Goal: Information Seeking & Learning: Compare options

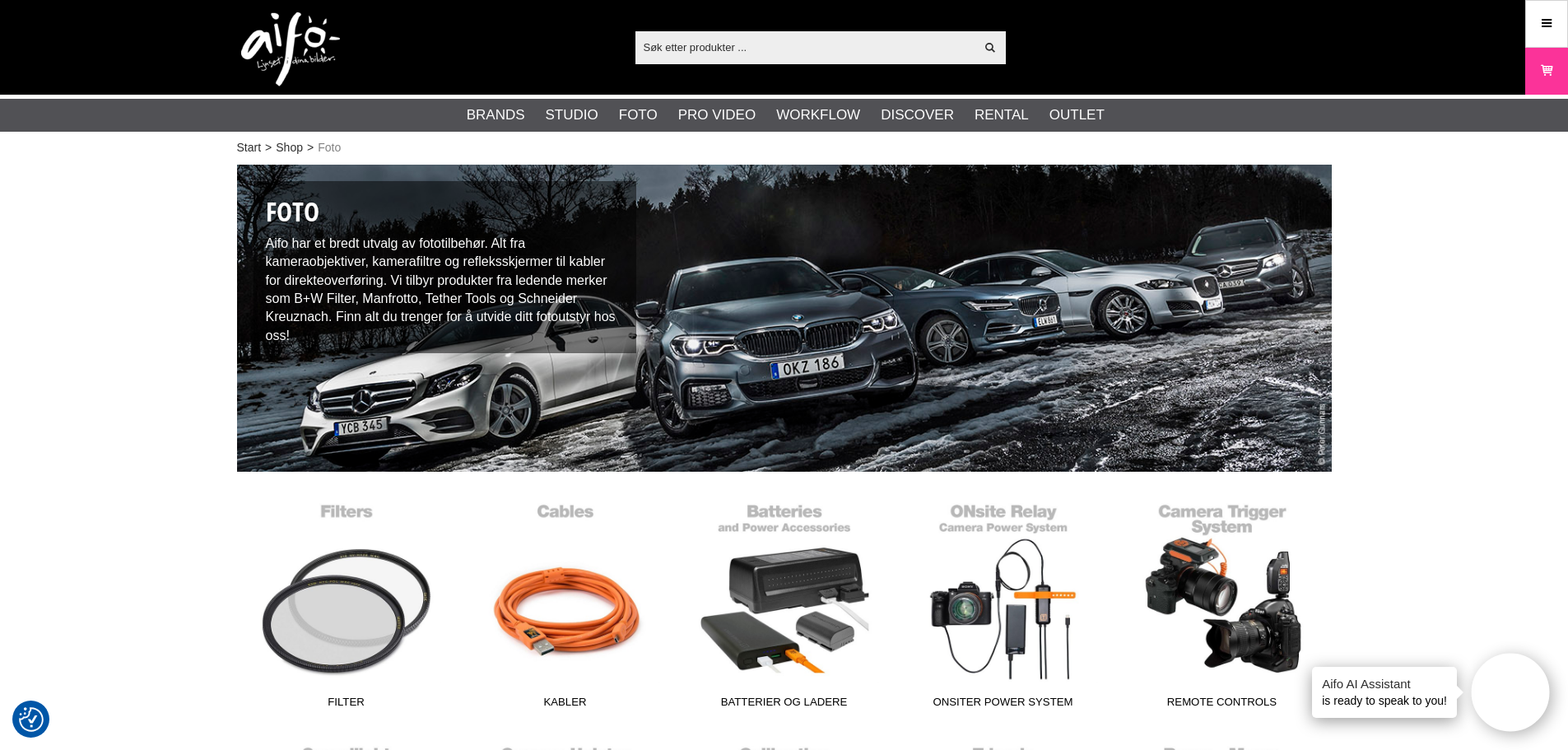
click at [749, 41] on input "text" at bounding box center [806, 47] width 340 height 24
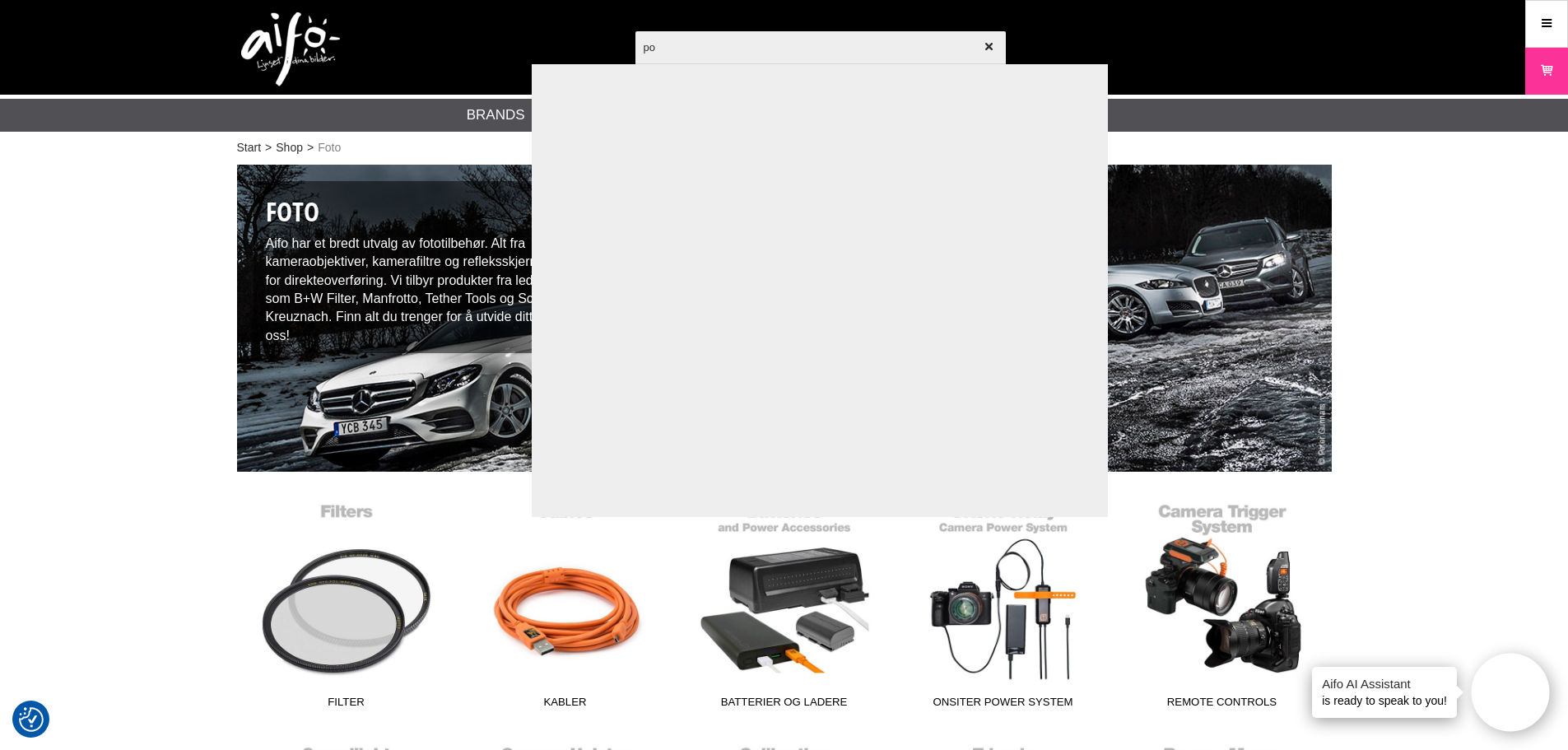
type input "p"
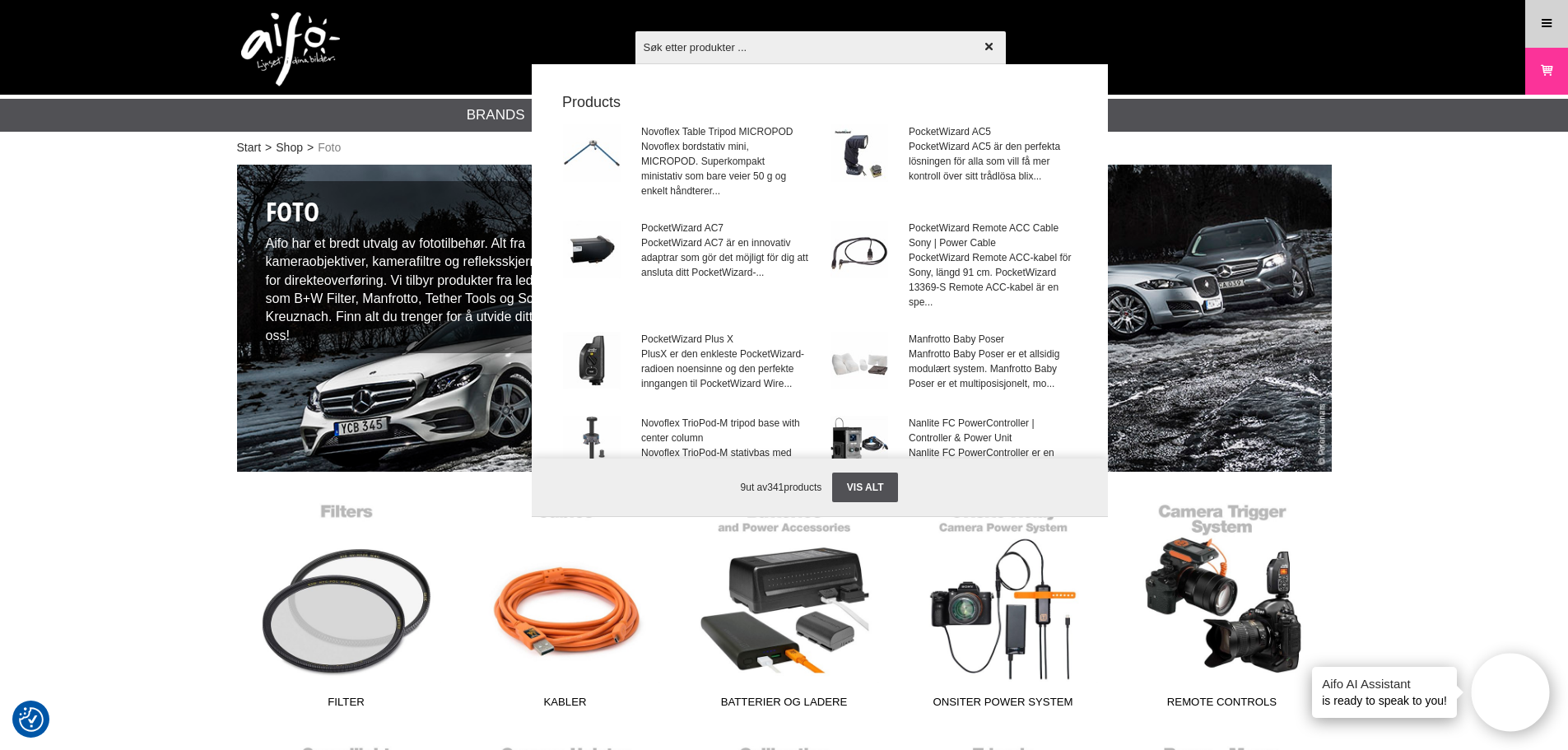
click at [1543, 17] on icon at bounding box center [1547, 23] width 15 height 18
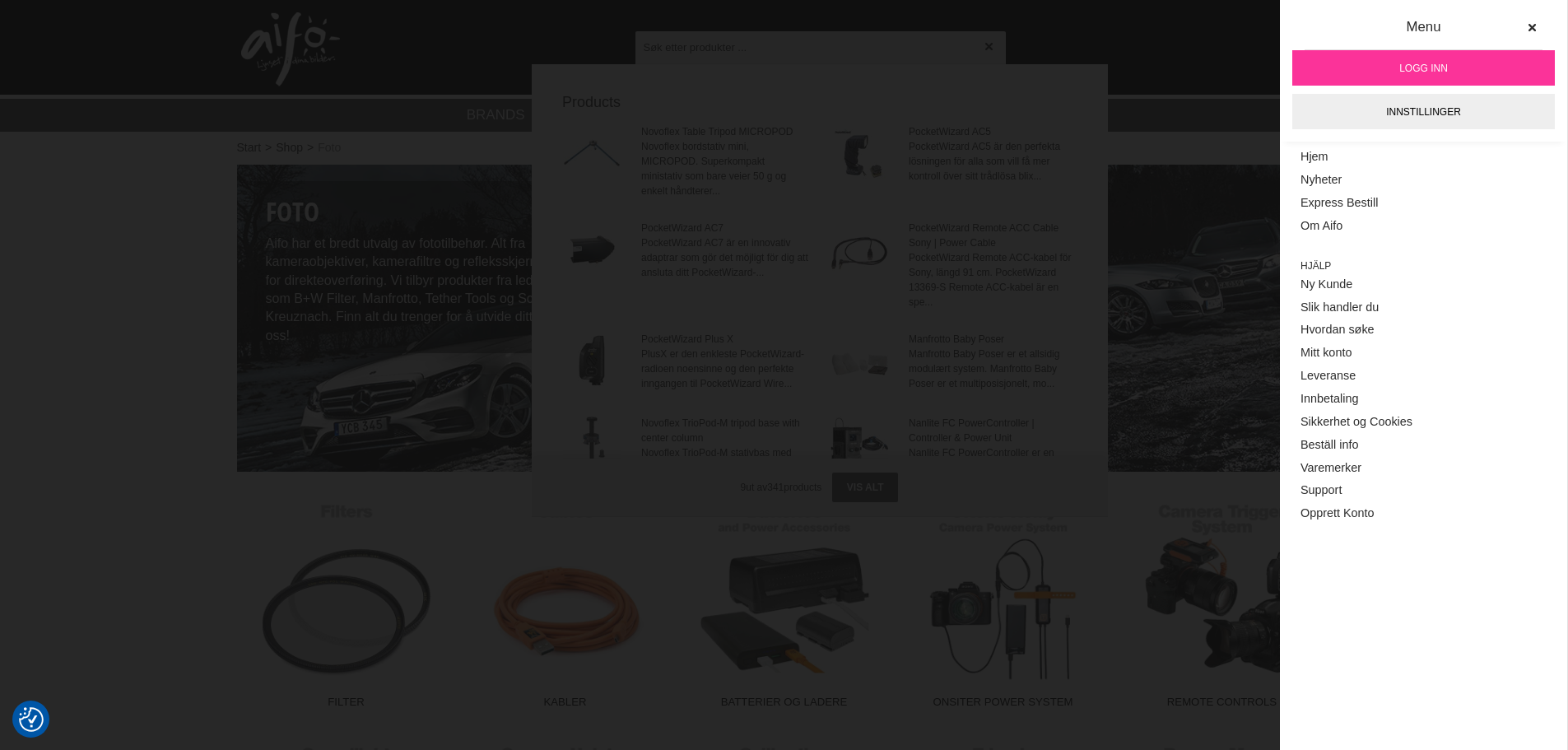
click at [1421, 80] on link "Logg inn" at bounding box center [1423, 68] width 262 height 35
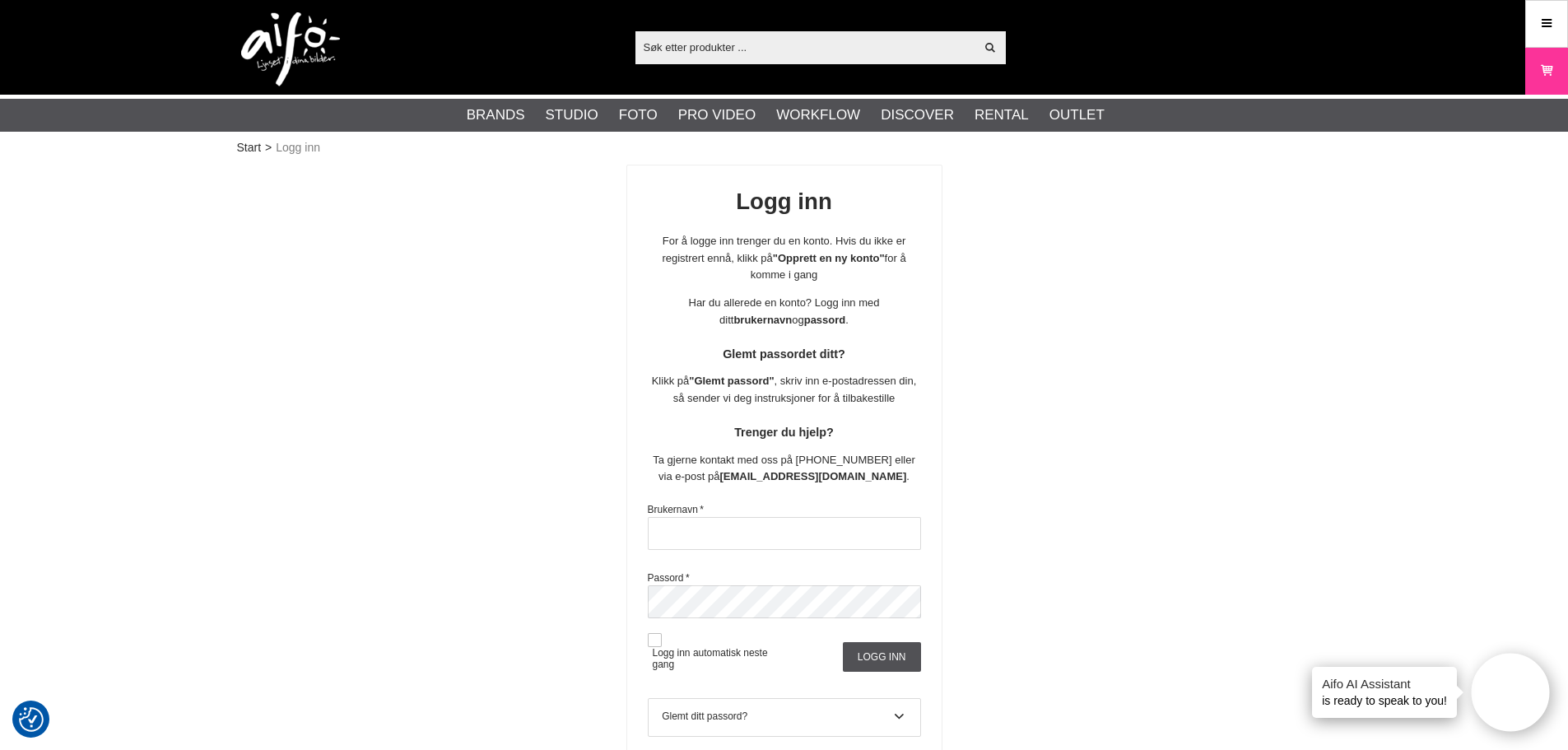
type input "stavanger"
click at [700, 643] on span "Logg inn automatisk neste gang" at bounding box center [716, 651] width 137 height 38
click at [875, 653] on input "Logg inn" at bounding box center [882, 657] width 79 height 30
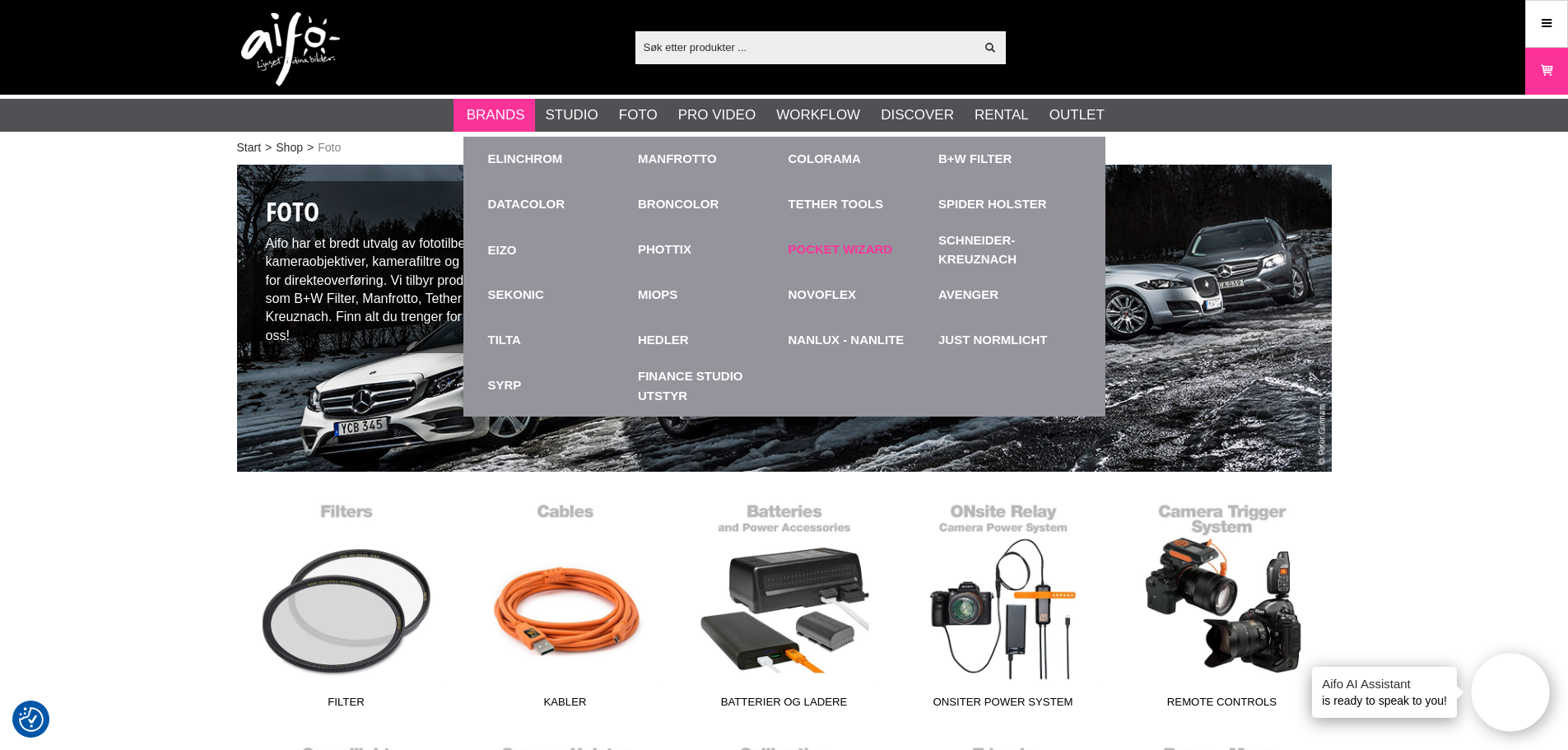
click at [822, 240] on div "Pocket Wizard" at bounding box center [859, 250] width 143 height 46
click at [819, 250] on link "Pocket Wizard" at bounding box center [841, 251] width 105 height 19
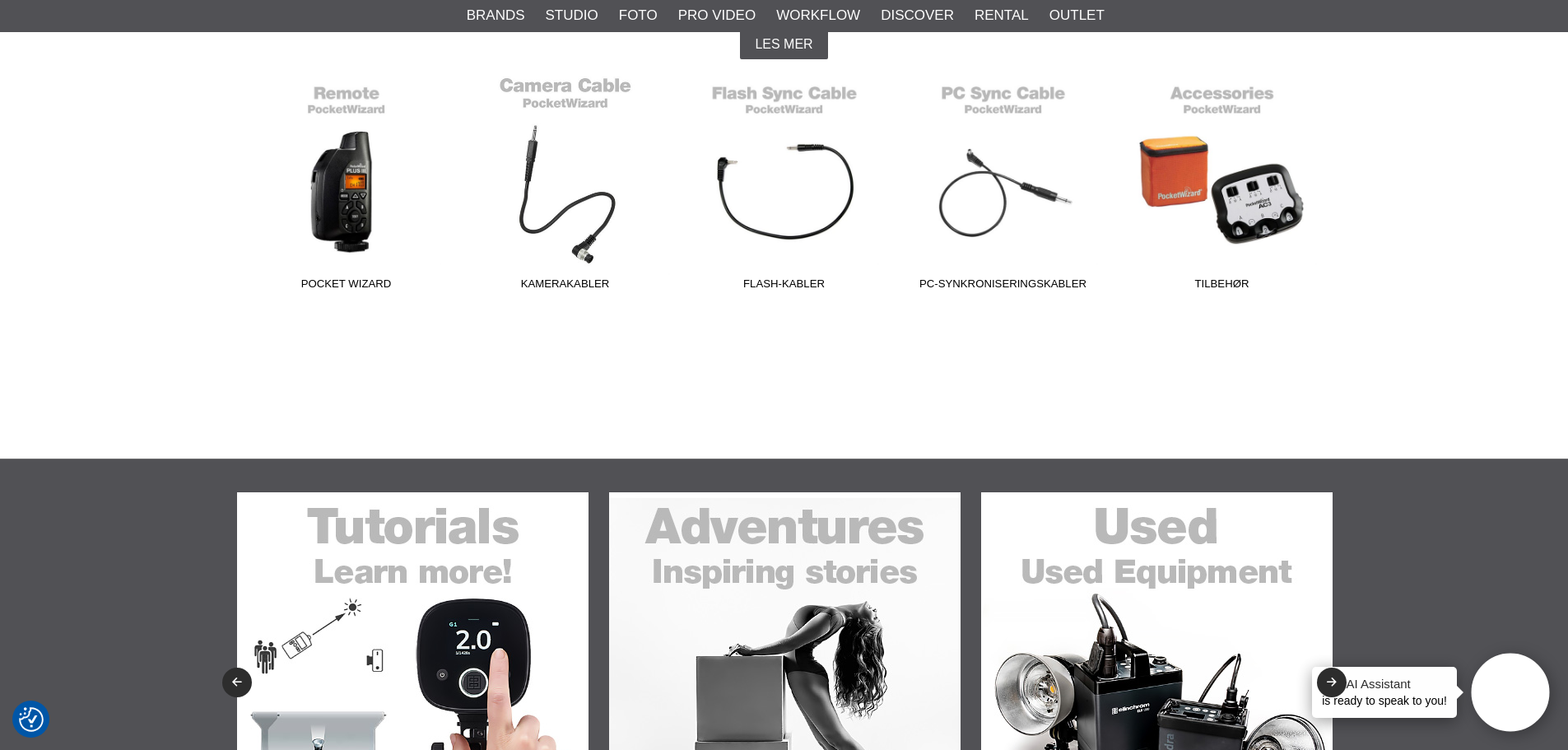
scroll to position [412, 0]
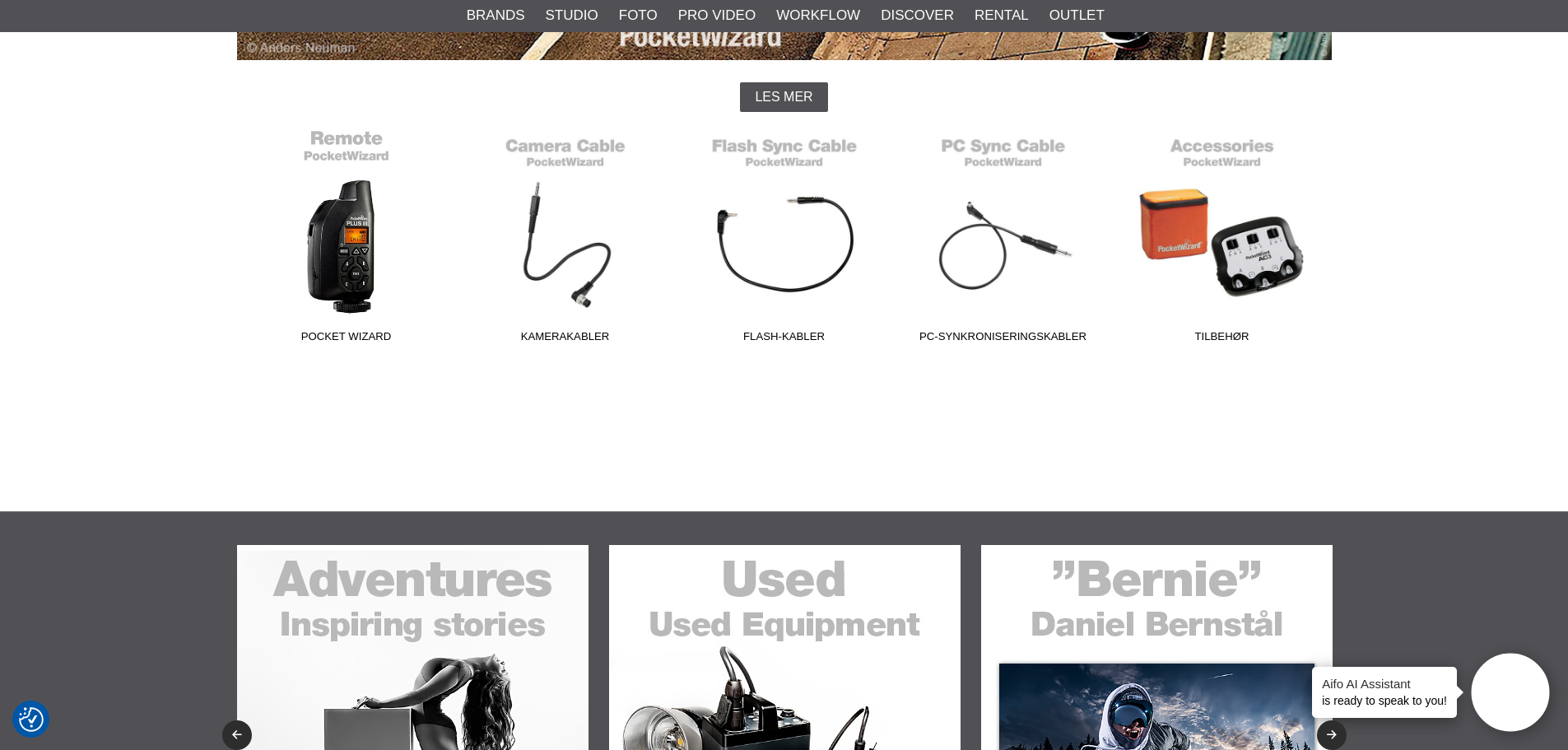
click at [379, 241] on link "Pocket Wizard" at bounding box center [347, 239] width 219 height 222
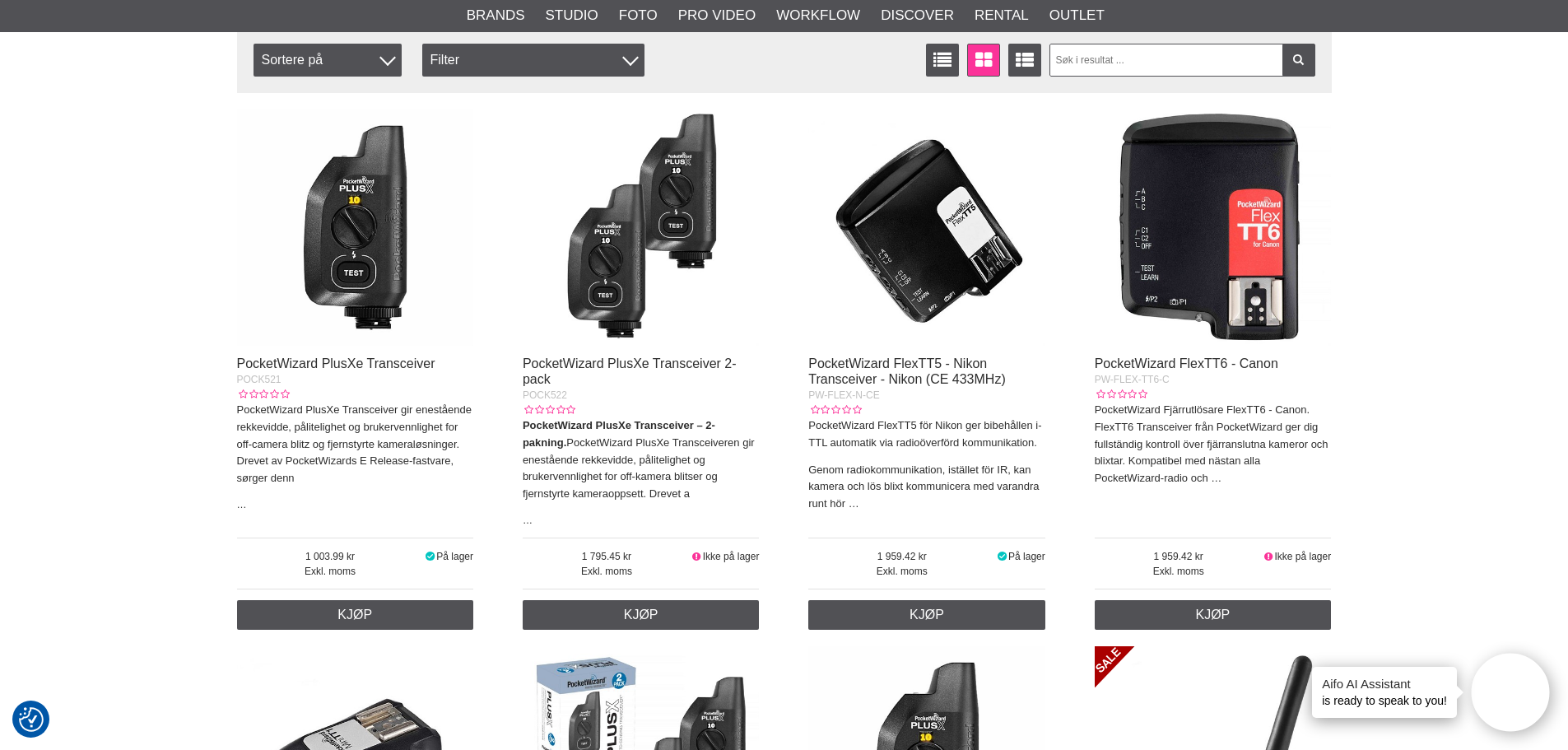
scroll to position [329, 0]
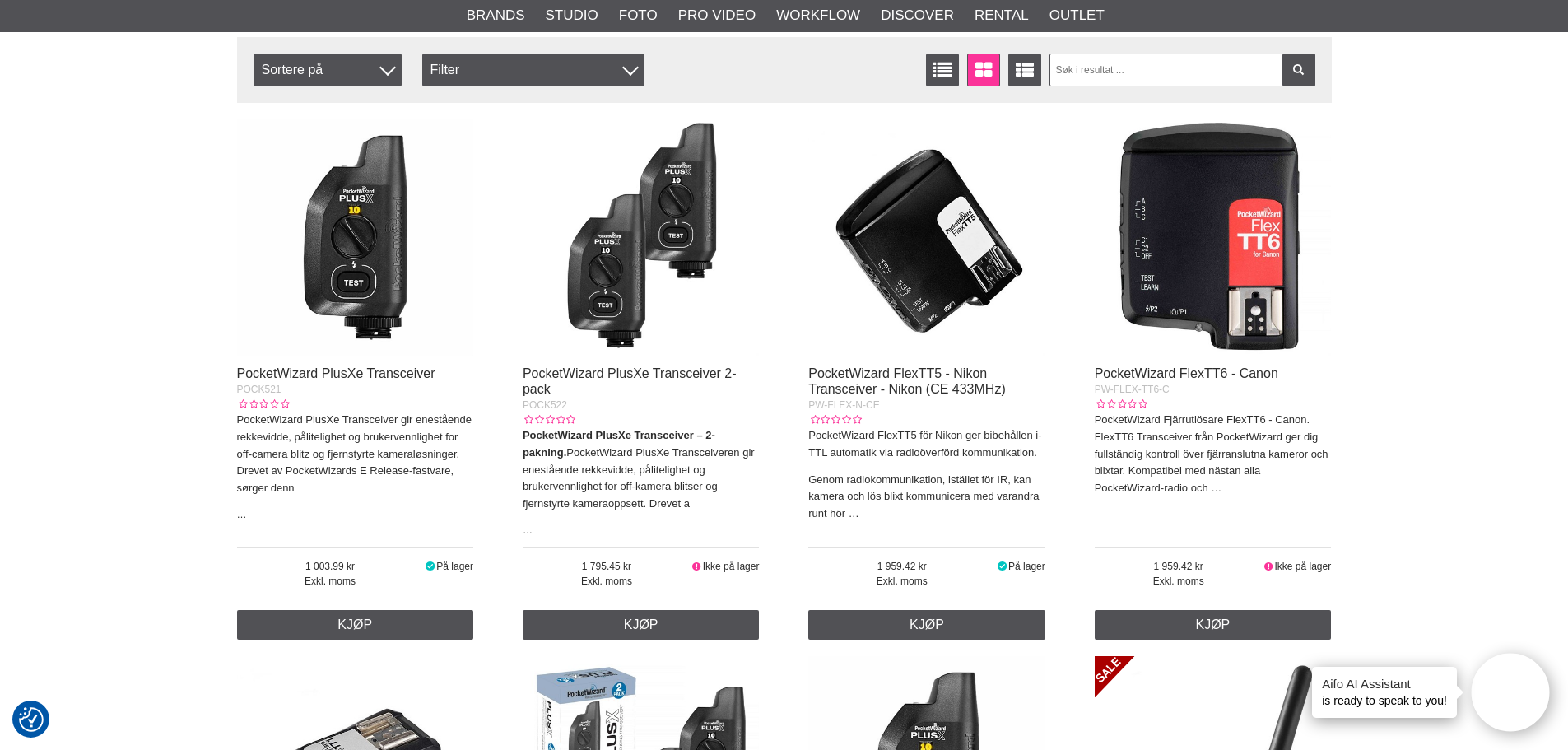
click at [348, 259] on img at bounding box center [355, 238] width 237 height 237
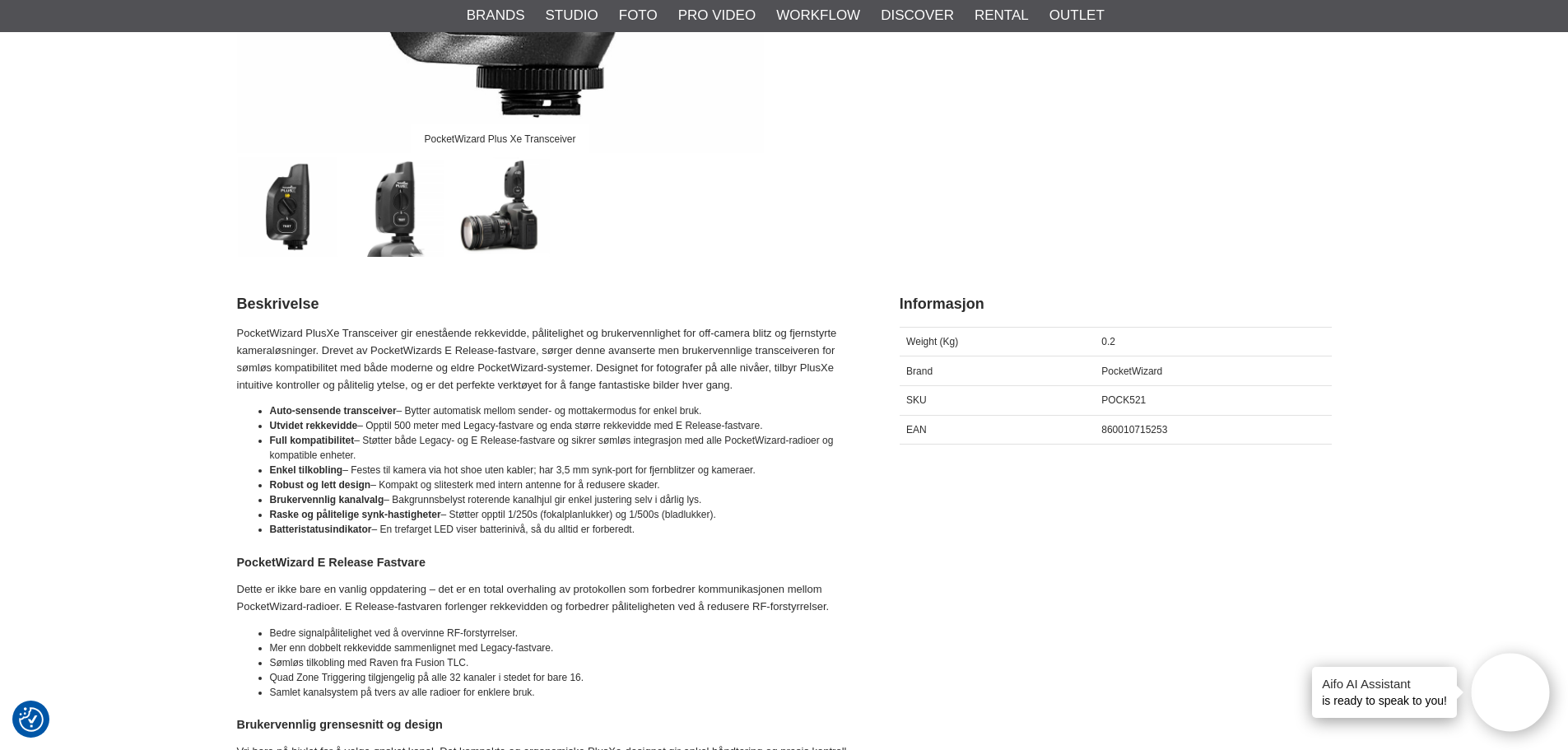
scroll to position [577, 0]
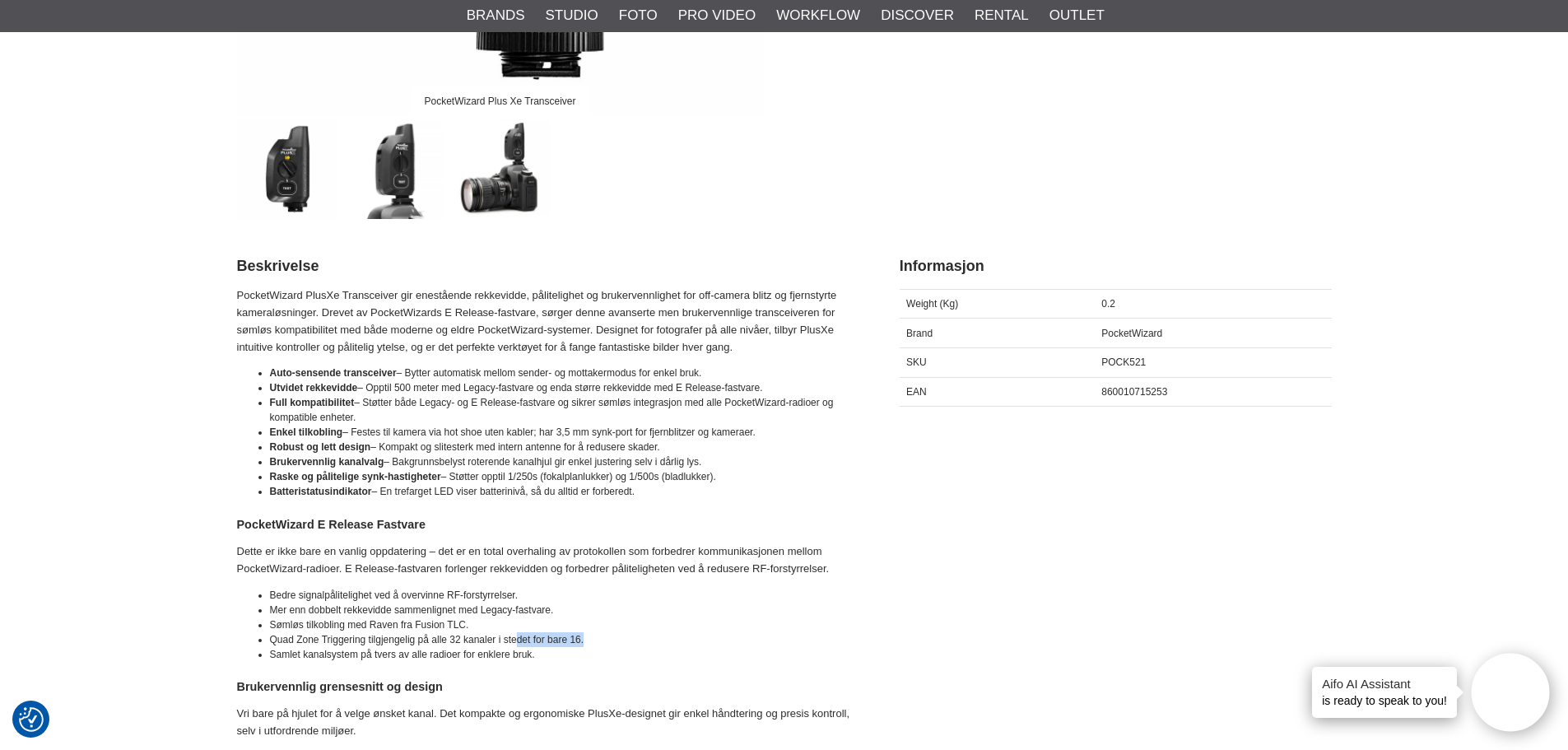
drag, startPoint x: 517, startPoint y: 640, endPoint x: 597, endPoint y: 641, distance: 80.0
click at [597, 641] on li "Quad Zone Triggering tilgjengelig på alle 32 kanaler i stedet for bare 16." at bounding box center [564, 639] width 588 height 15
click at [598, 639] on li "Quad Zone Triggering tilgjengelig på alle 32 kanaler i stedet for bare 16." at bounding box center [564, 639] width 588 height 15
drag, startPoint x: 327, startPoint y: 636, endPoint x: 484, endPoint y: 642, distance: 157.1
click at [484, 642] on li "Quad Zone Triggering tilgjengelig på alle 32 kanaler i stedet for bare 16." at bounding box center [564, 639] width 588 height 15
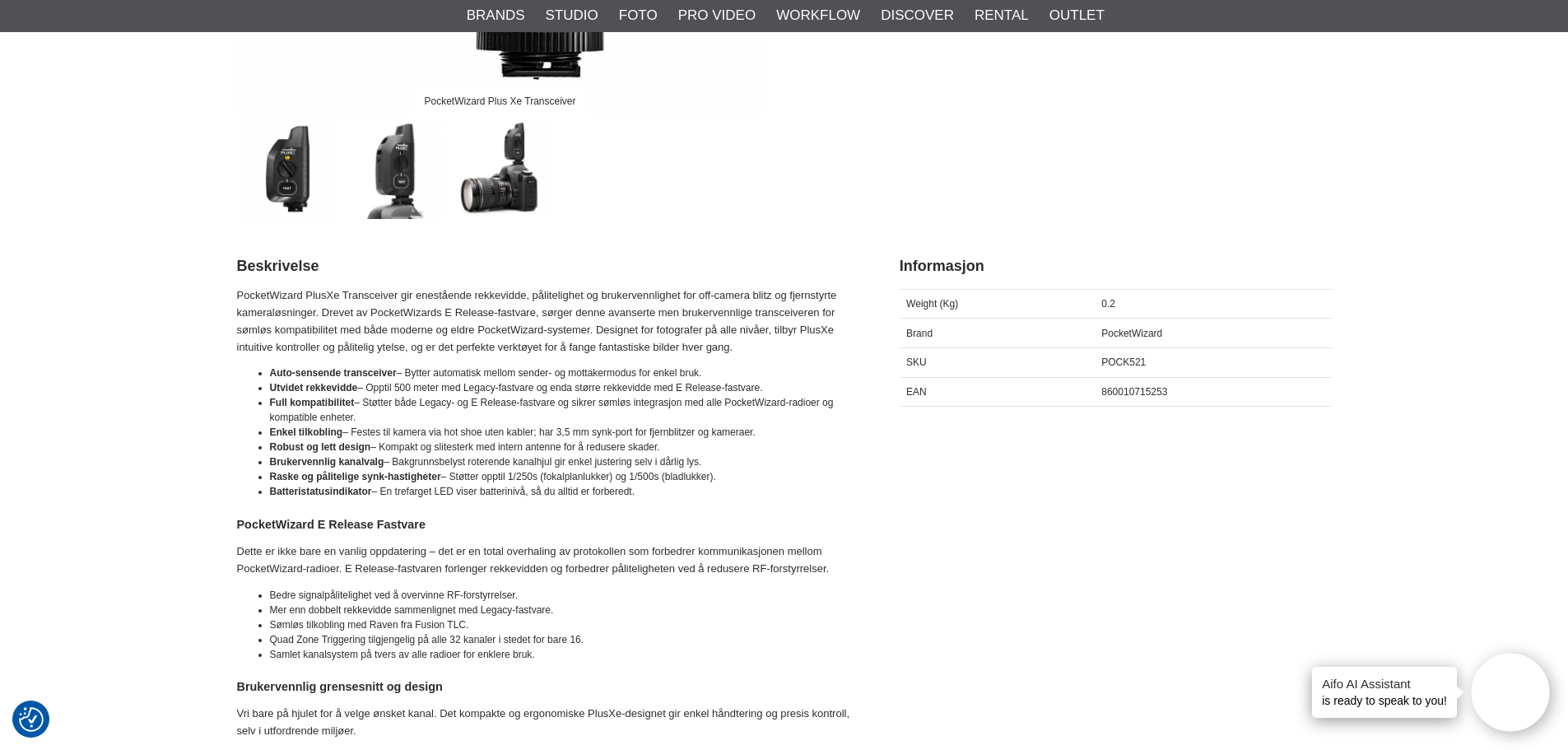
click at [589, 641] on li "Quad Zone Triggering tilgjengelig på alle 32 kanaler i stedet for bare 16." at bounding box center [564, 639] width 588 height 15
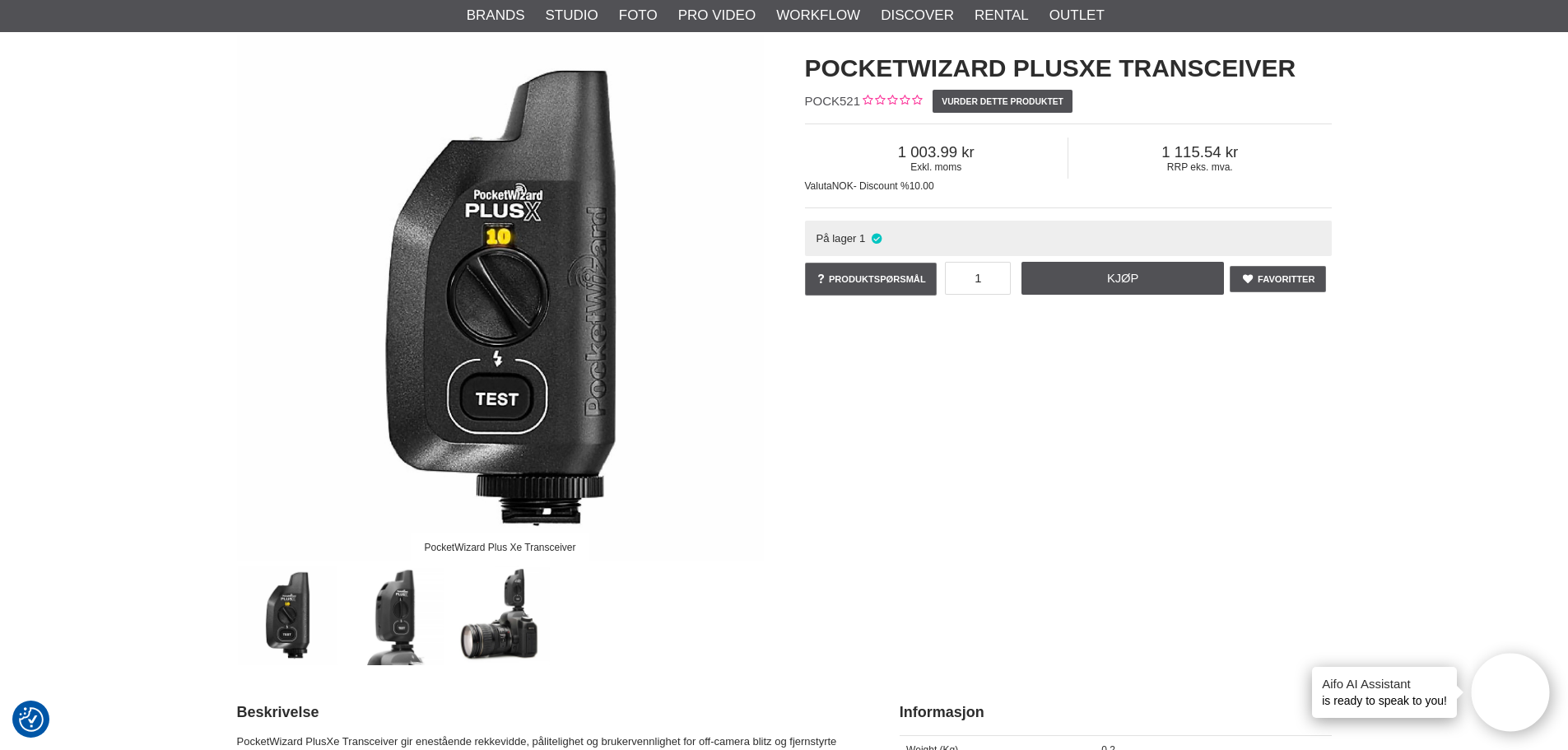
scroll to position [83, 0]
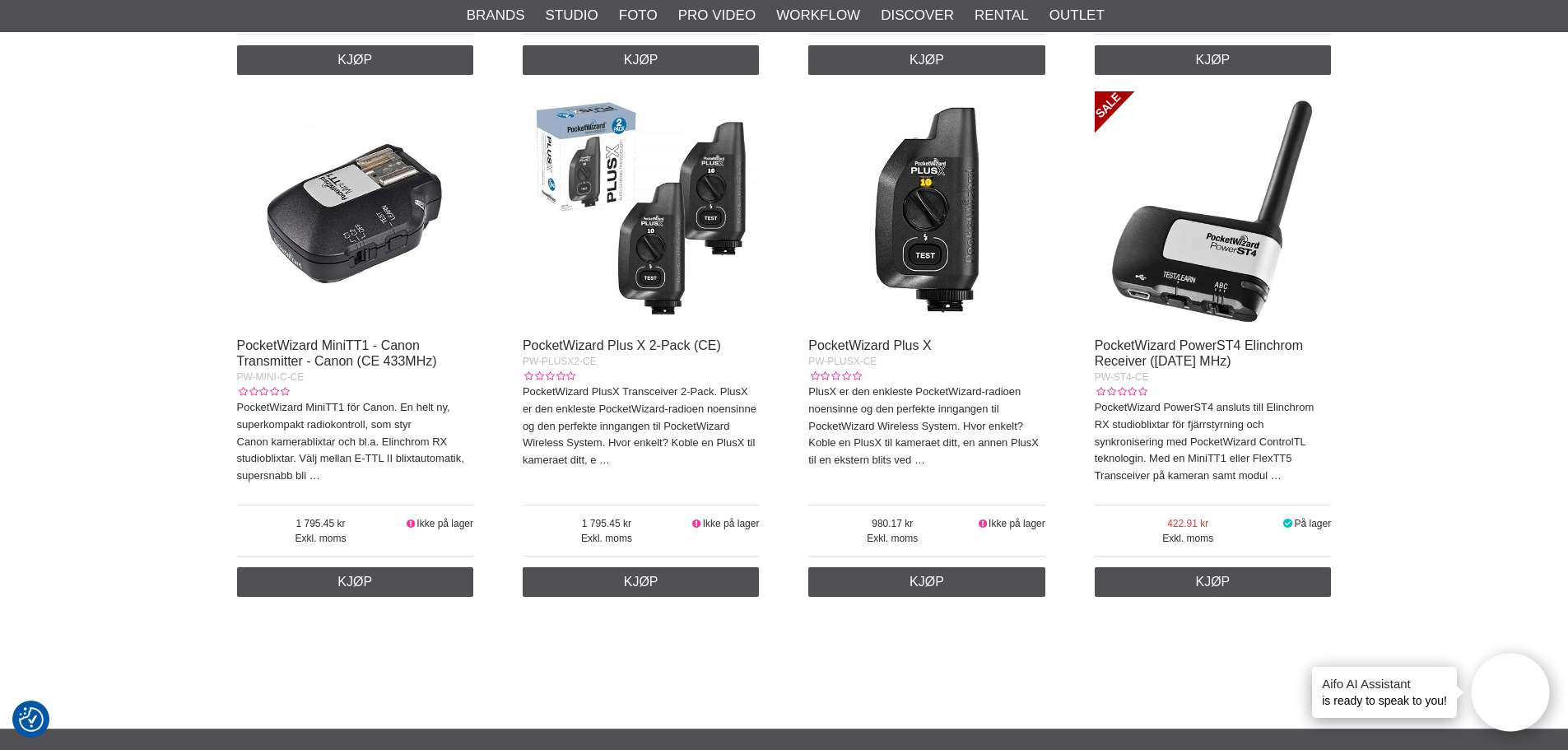
scroll to position [906, 0]
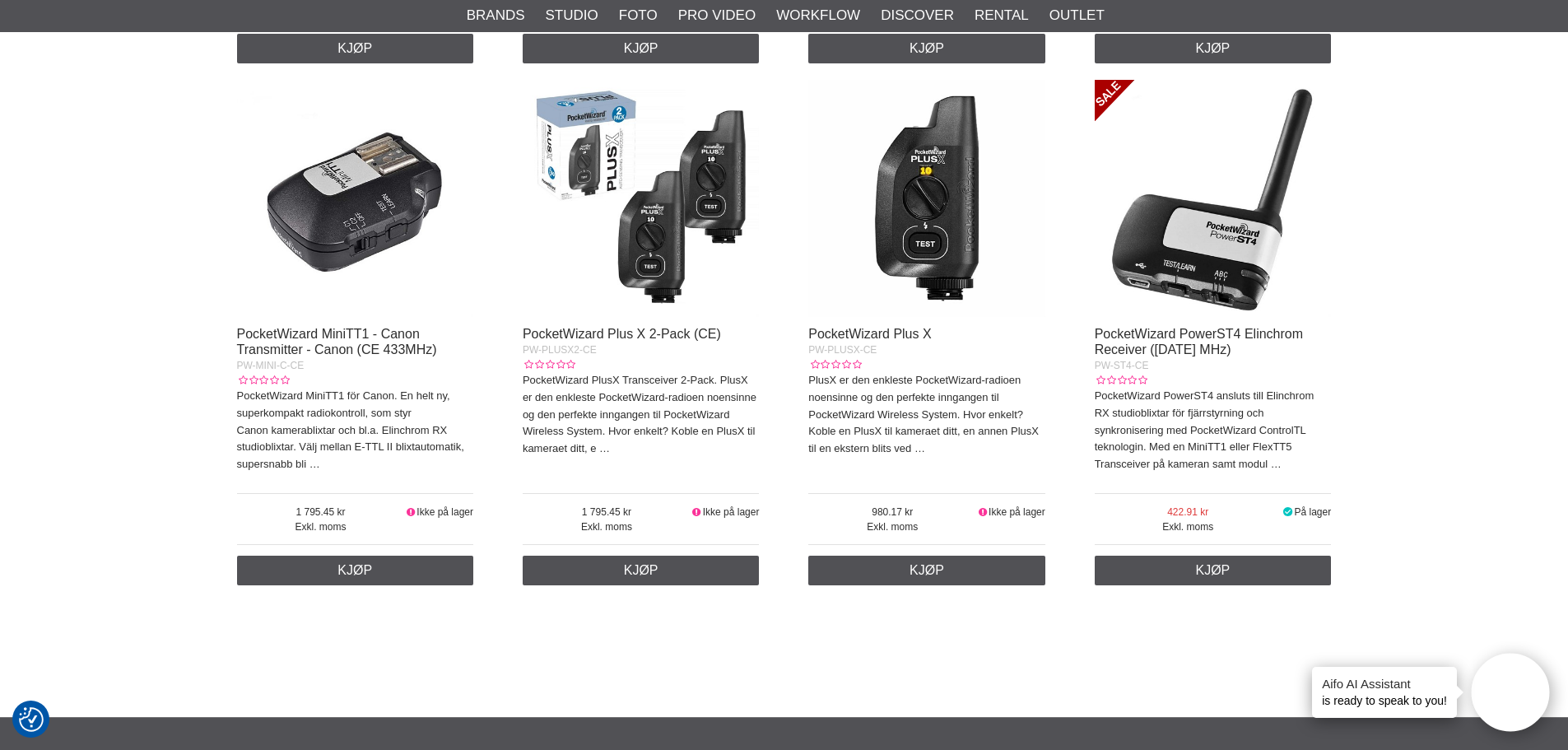
click at [923, 270] on img at bounding box center [927, 198] width 237 height 237
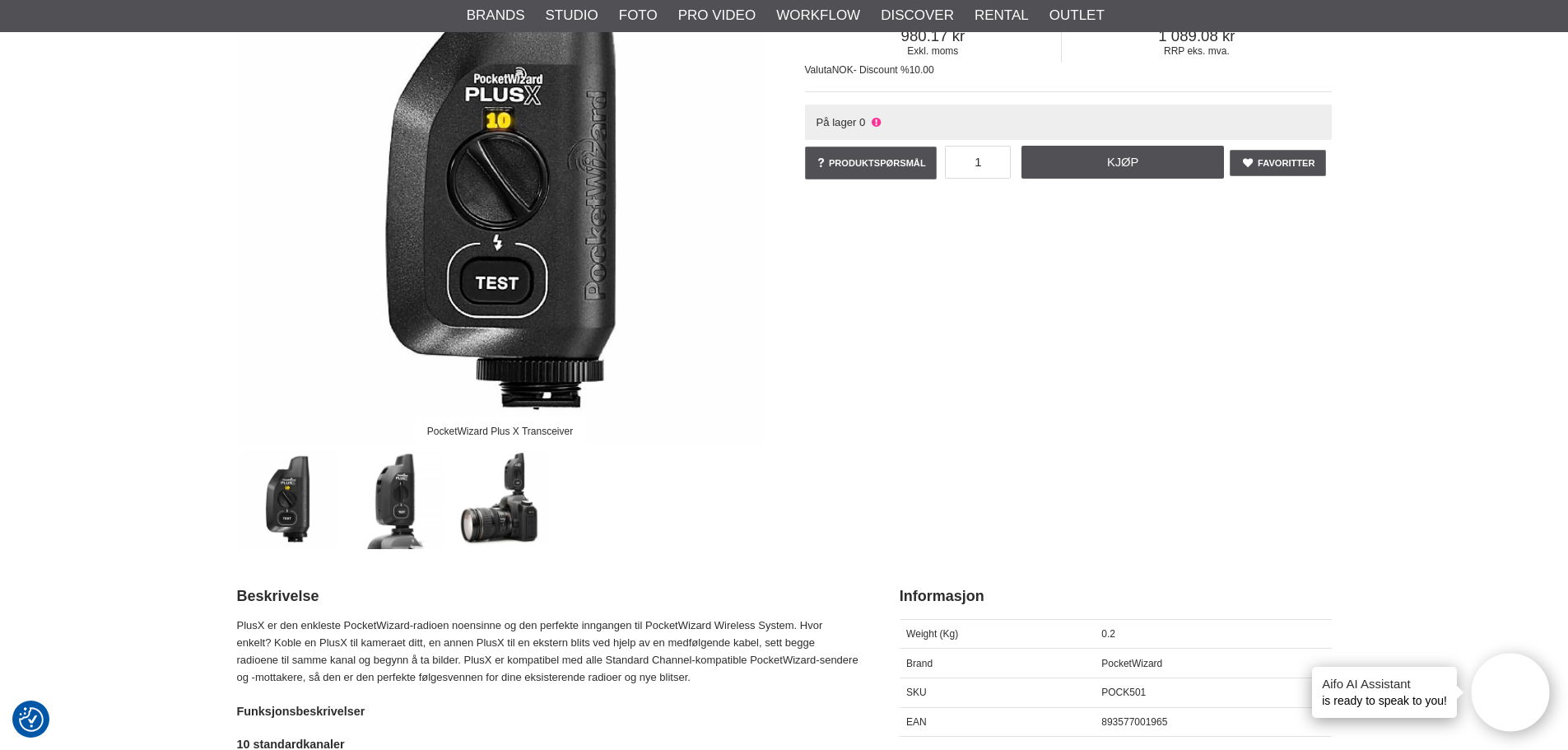
scroll to position [247, 0]
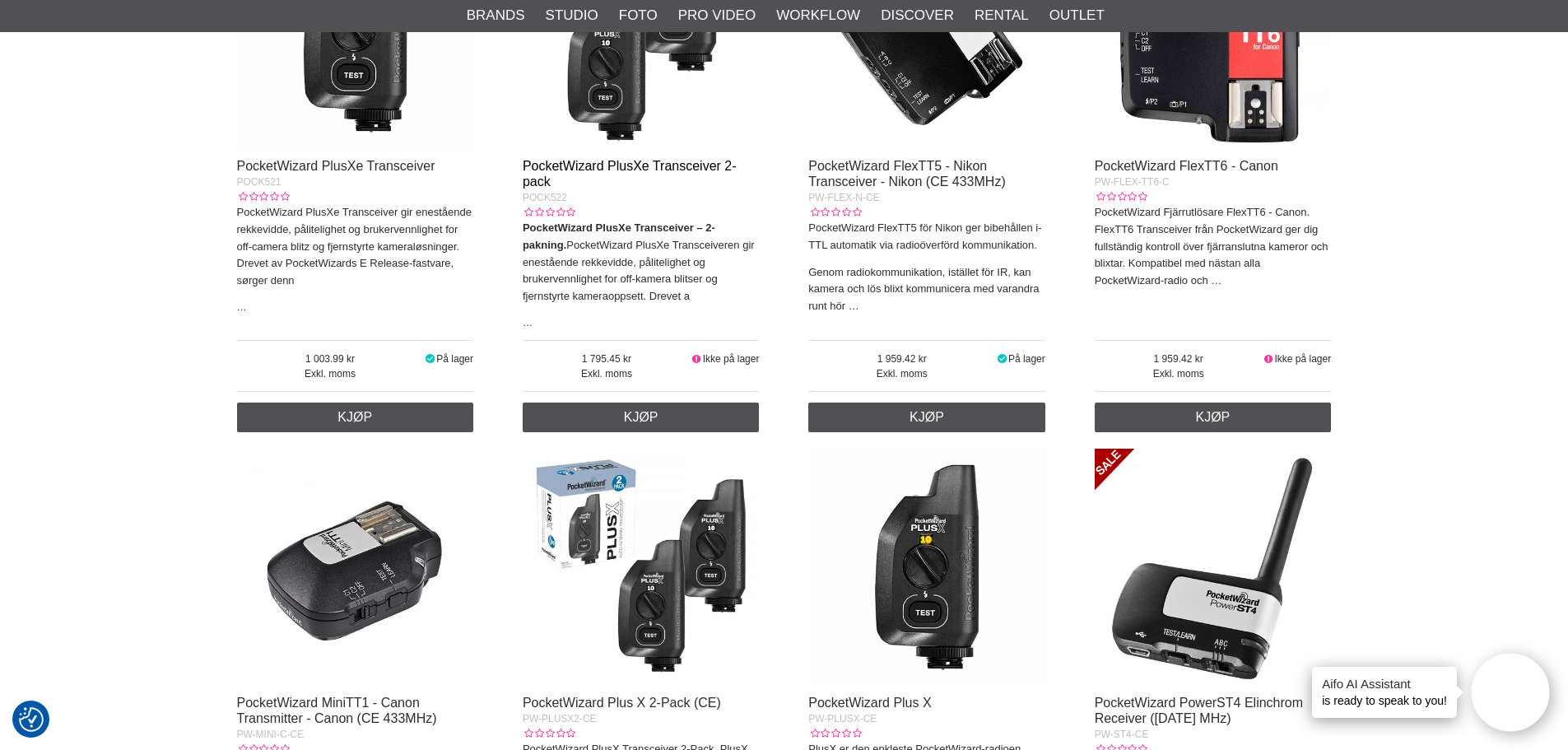
scroll to position [329, 0]
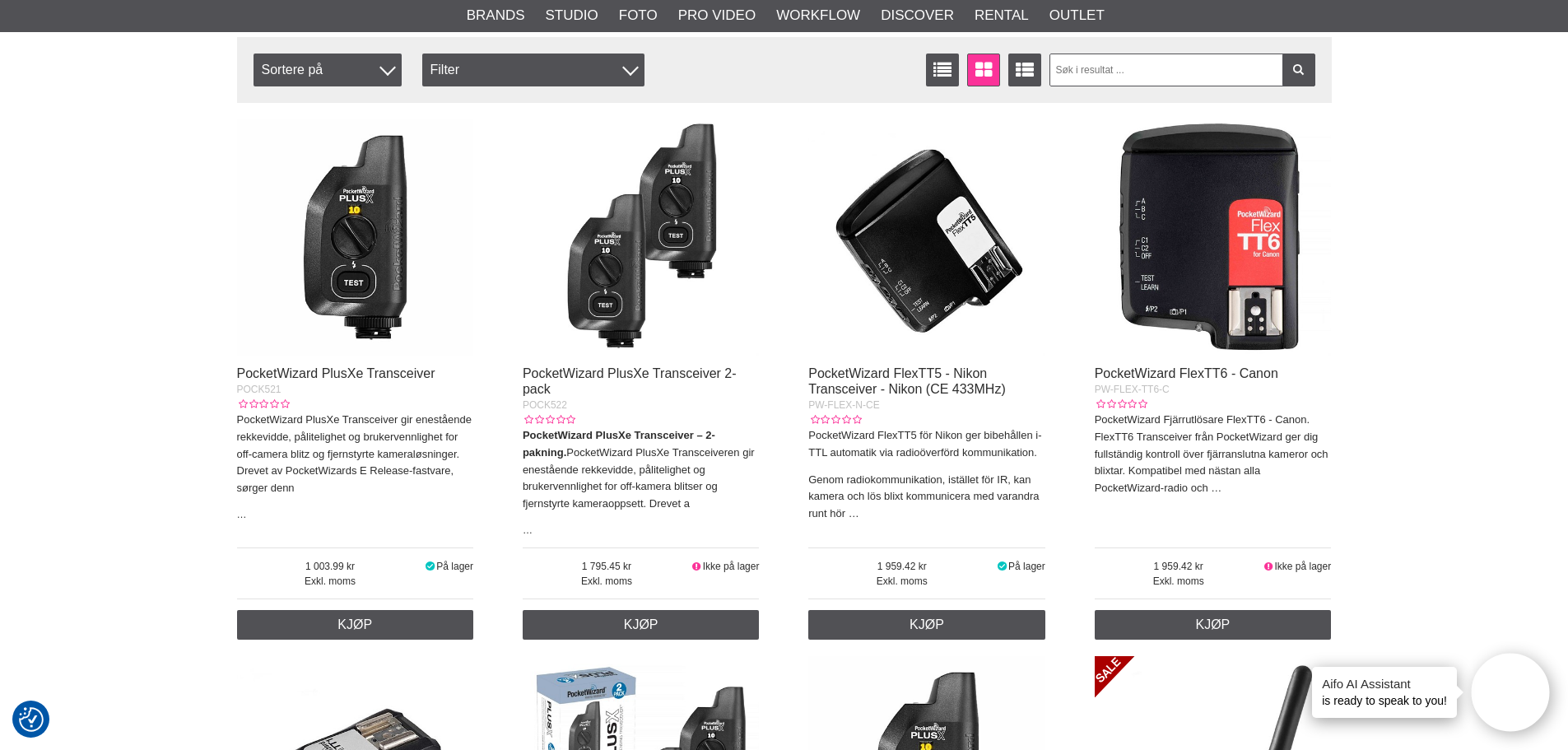
click at [655, 274] on img at bounding box center [641, 238] width 237 height 237
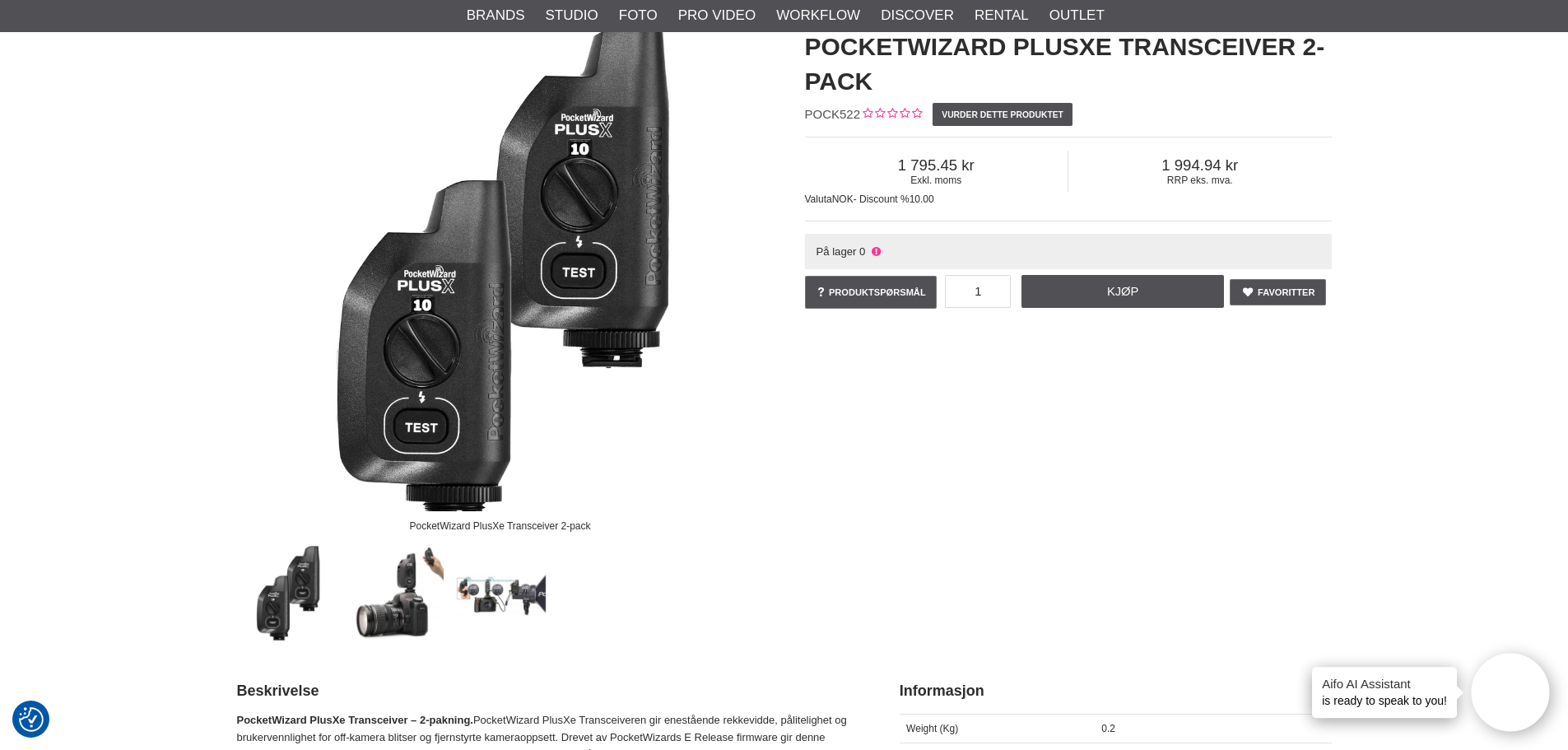
scroll to position [165, 0]
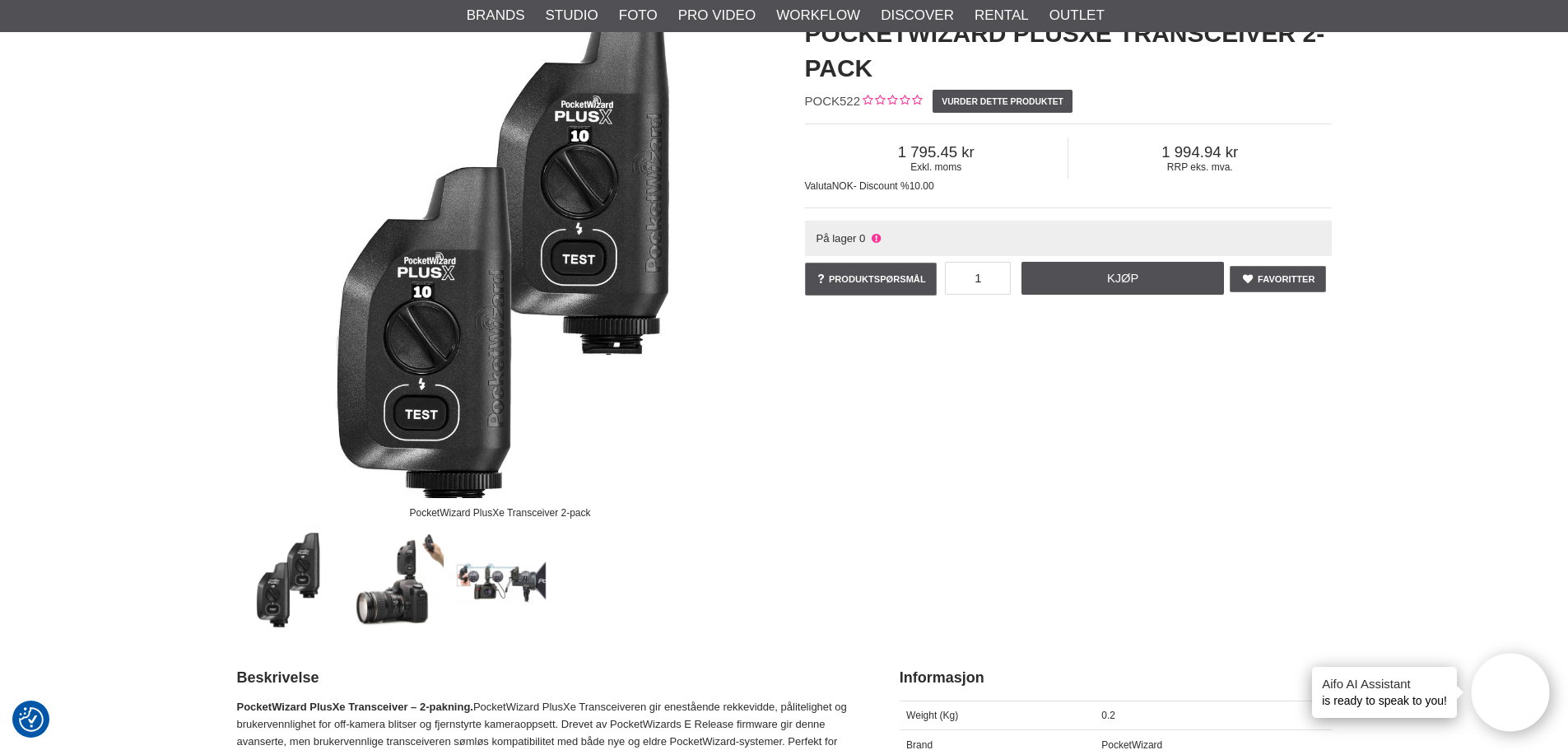
click at [521, 576] on img at bounding box center [500, 581] width 100 height 100
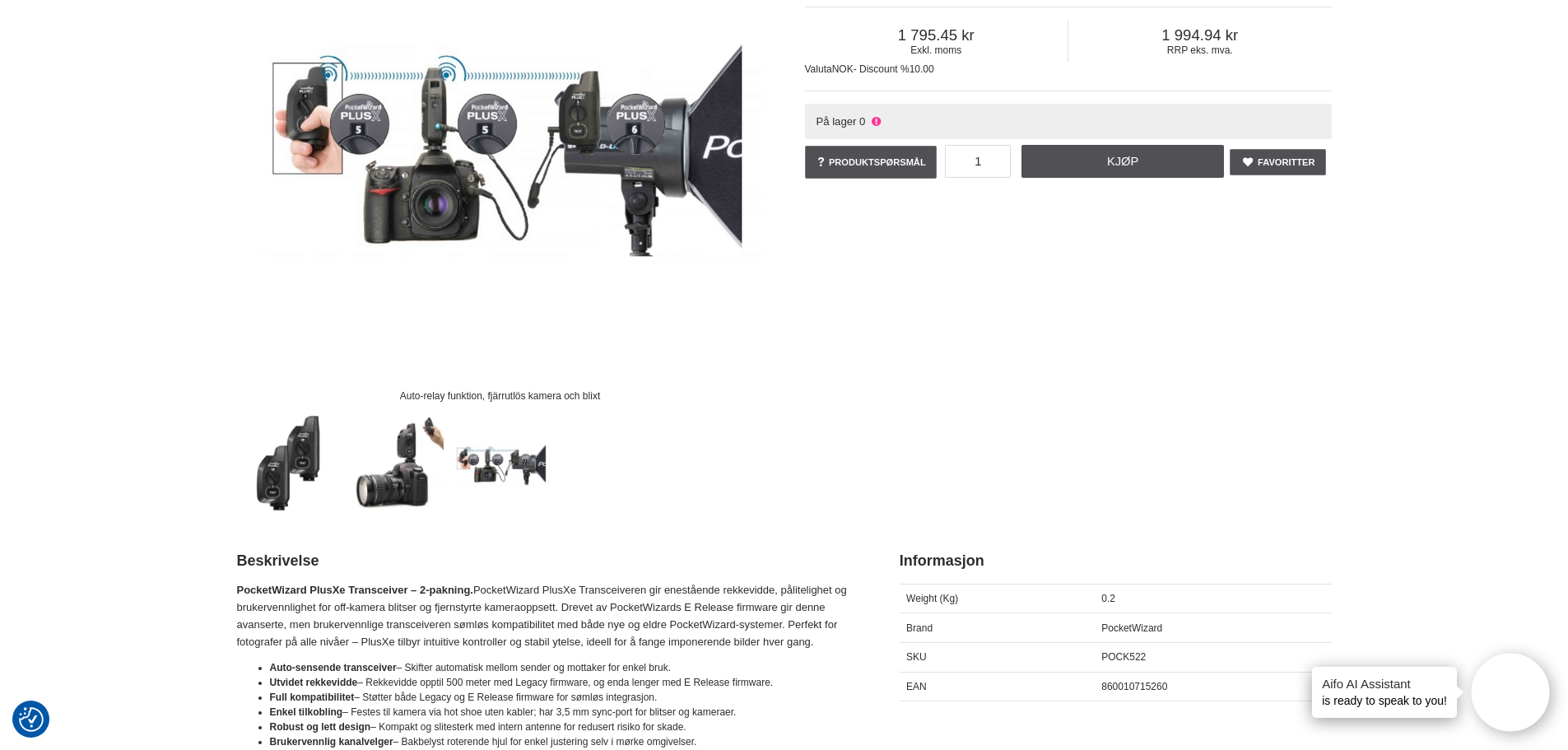
scroll to position [0, 0]
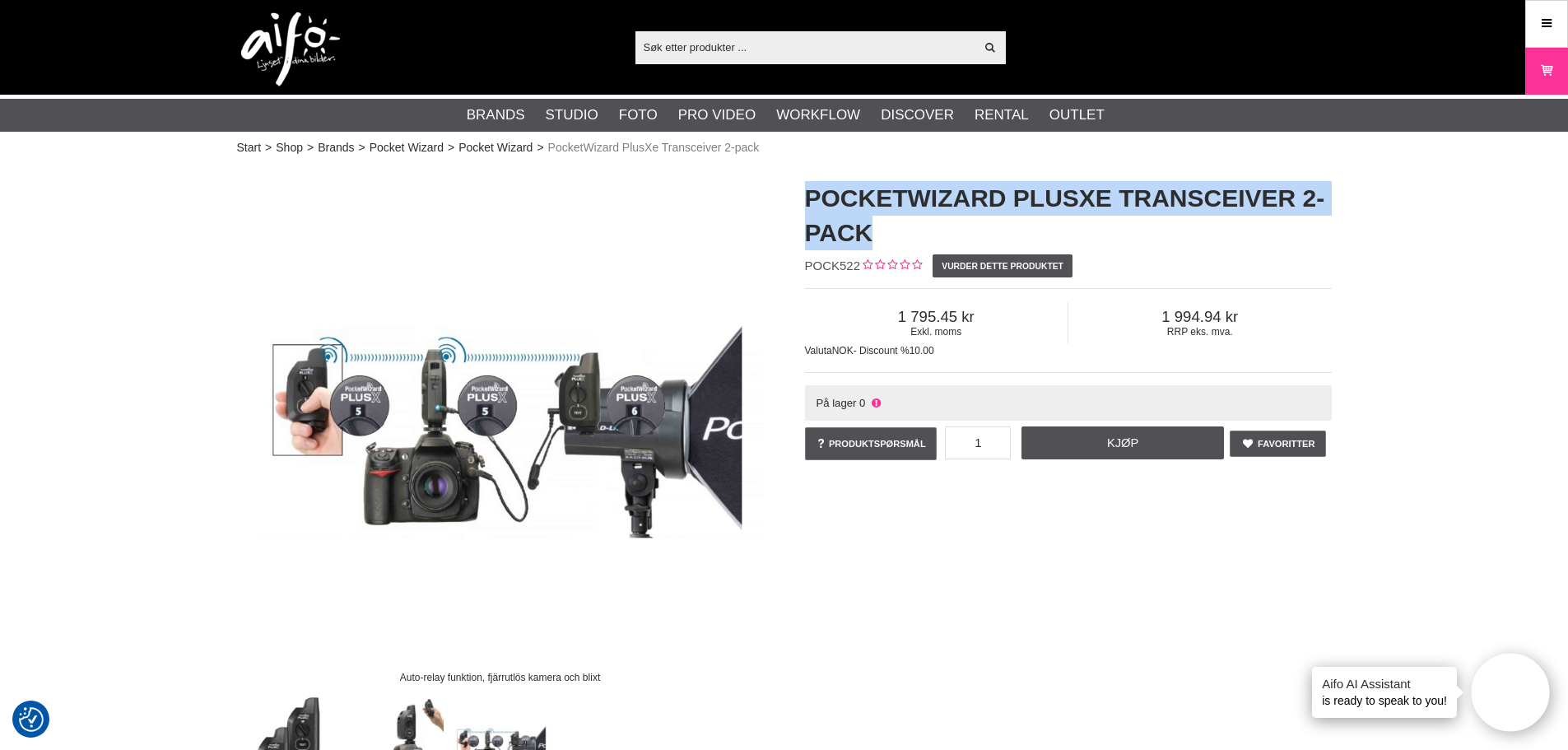
drag, startPoint x: 804, startPoint y: 197, endPoint x: 891, endPoint y: 223, distance: 90.8
click at [891, 223] on h1 "PocketWizard PlusXe Transceiver 2-pack" at bounding box center [1068, 216] width 527 height 69
copy h1 "PocketWizard PlusXe Transceiver 2-pack"
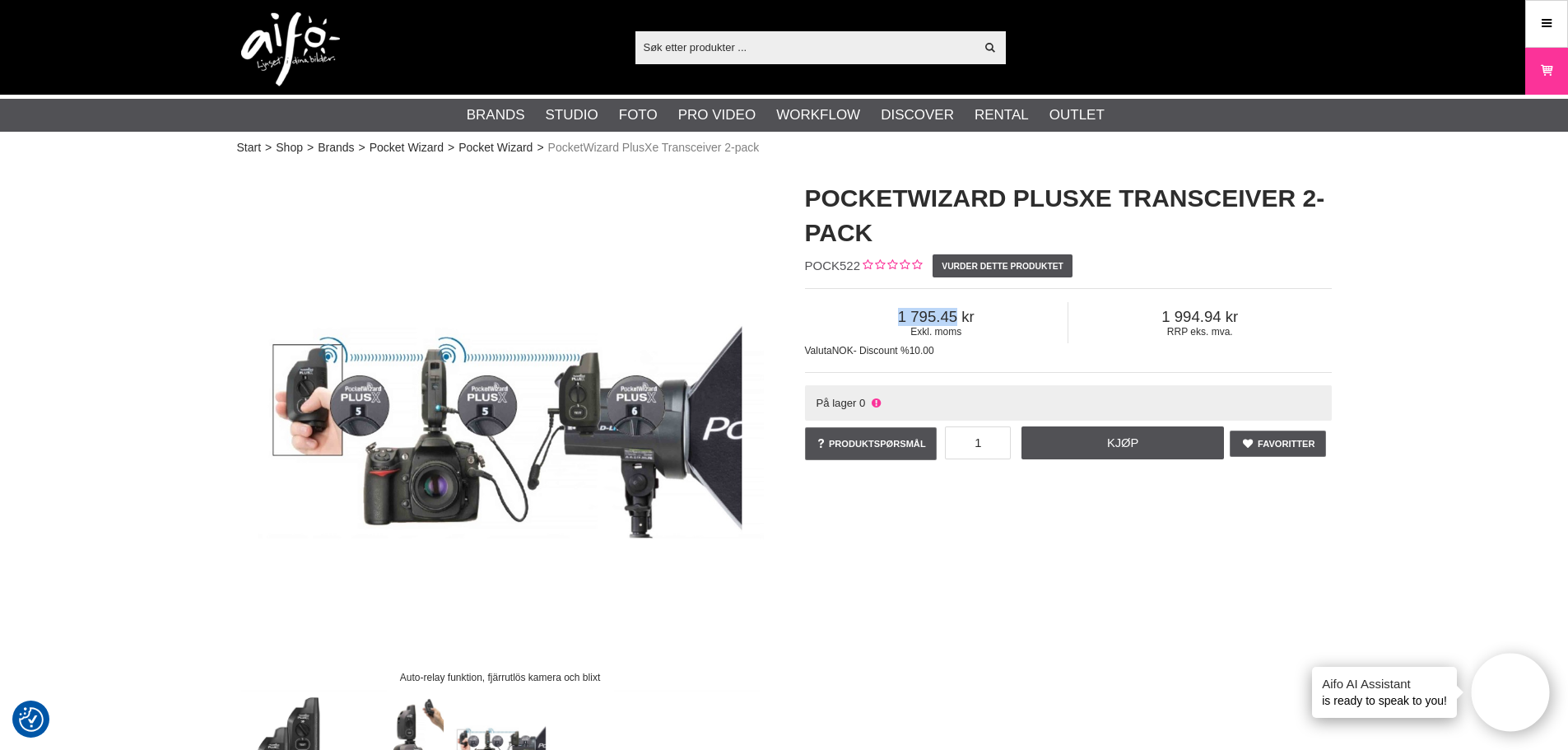
drag, startPoint x: 898, startPoint y: 319, endPoint x: 1082, endPoint y: 319, distance: 184.0
click at [1031, 319] on span "1 795.45" at bounding box center [936, 317] width 263 height 18
click at [984, 322] on span "1 795.45" at bounding box center [936, 317] width 263 height 18
drag, startPoint x: 800, startPoint y: 194, endPoint x: 1117, endPoint y: 198, distance: 317.0
click at [1117, 198] on div "PocketWizard PlusXe Transceiver 2-pack POCK522 Vurder dette produktet Exkl. mom…" at bounding box center [1068, 323] width 568 height 316
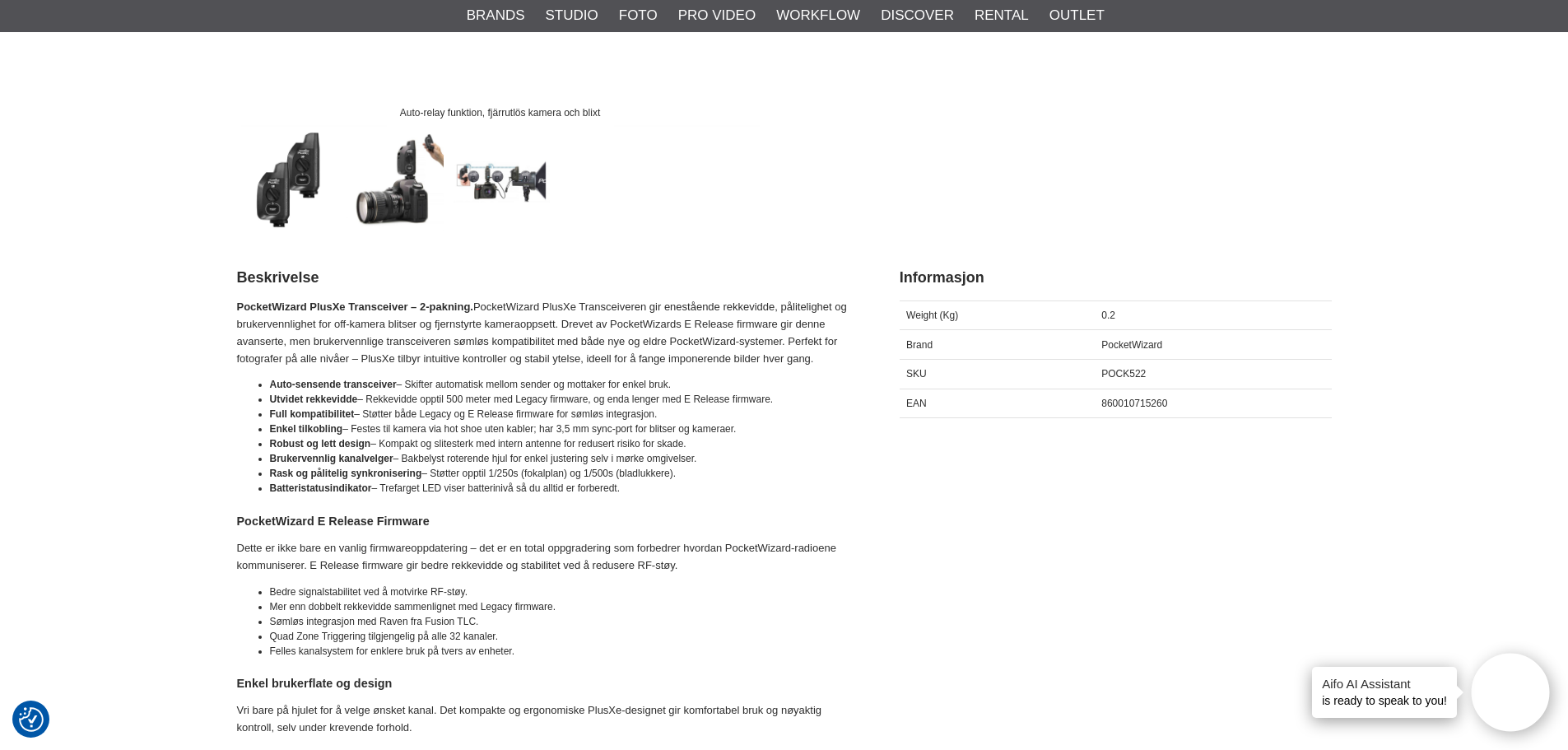
scroll to position [577, 0]
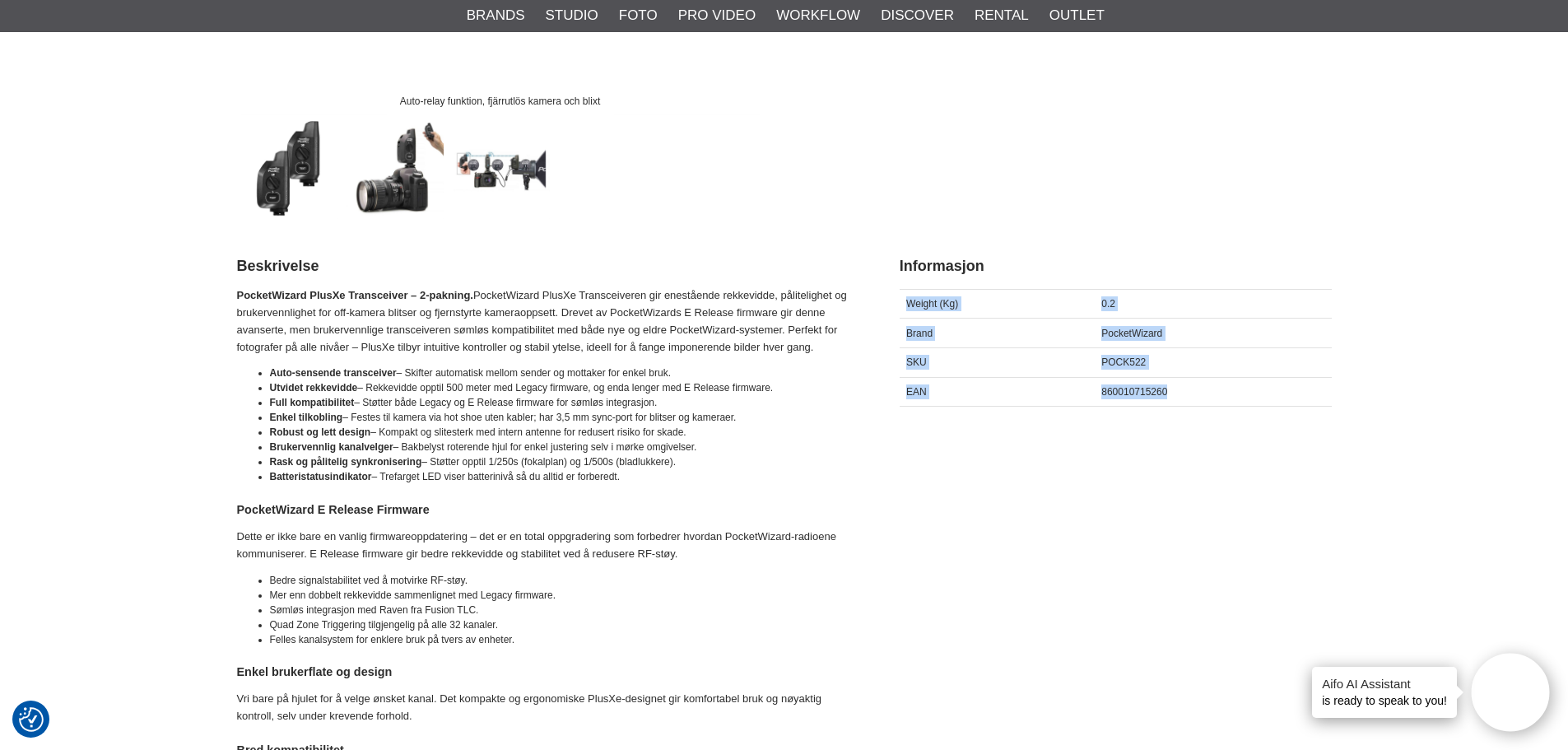
drag, startPoint x: 907, startPoint y: 301, endPoint x: 1241, endPoint y: 402, distance: 348.9
click at [1241, 402] on div "Weight (Kg) 0.2 Brand PocketWizard SKU POCK522 EAN 860010715260" at bounding box center [1116, 349] width 432 height 119
copy div "Weight (Kg) 0.2 Brand PocketWizard SKU POCK522 EAN 860010715260"
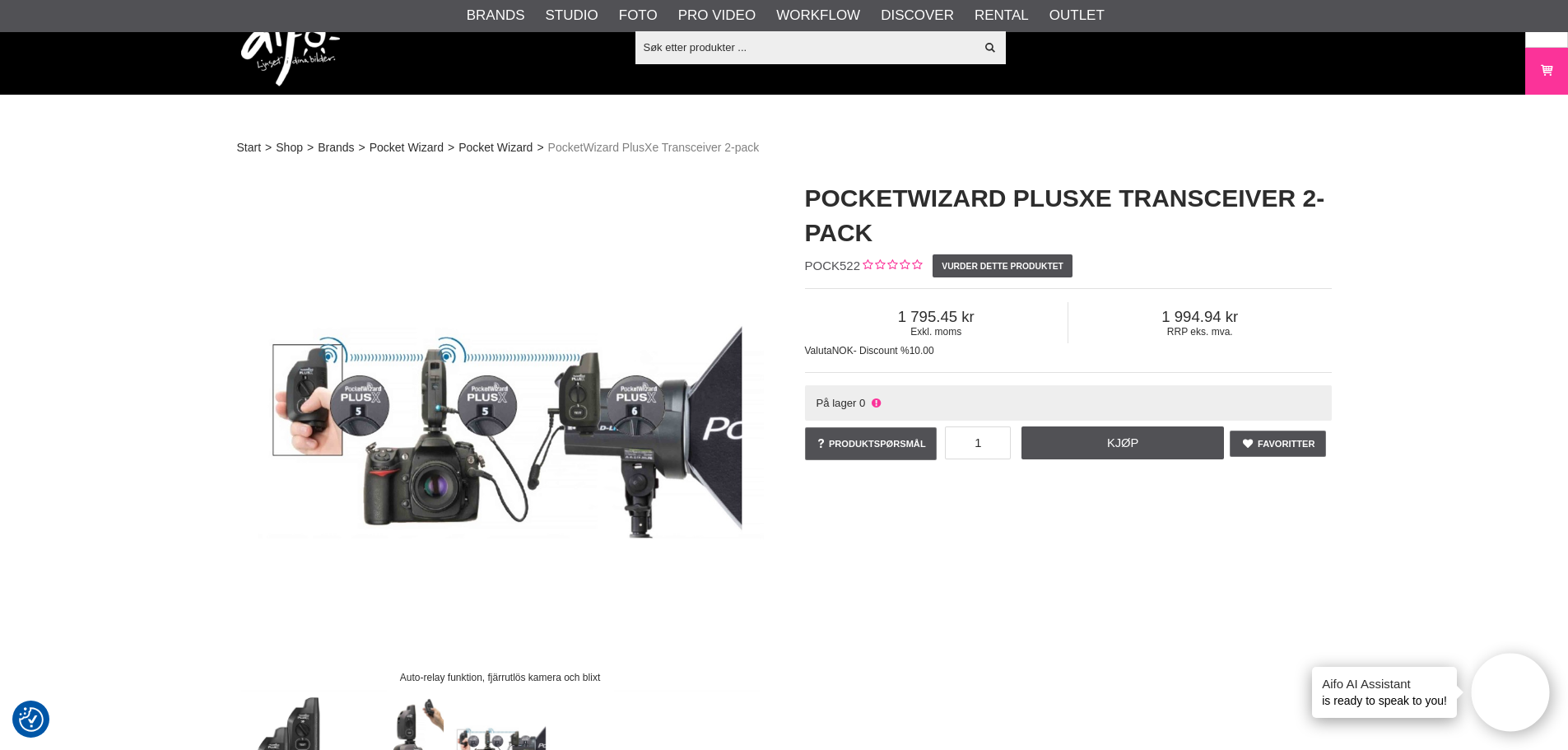
scroll to position [329, 0]
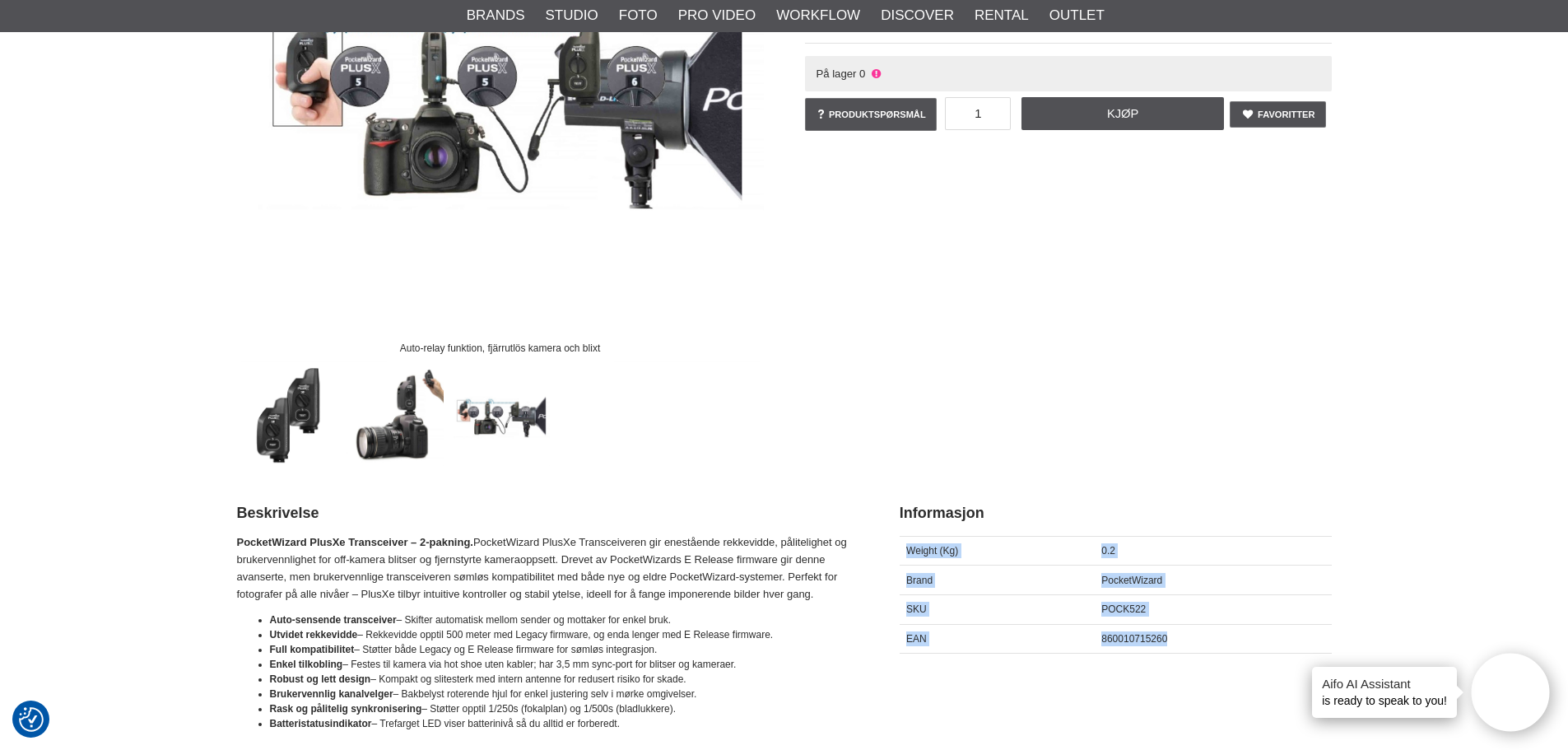
click at [384, 424] on img at bounding box center [393, 416] width 100 height 100
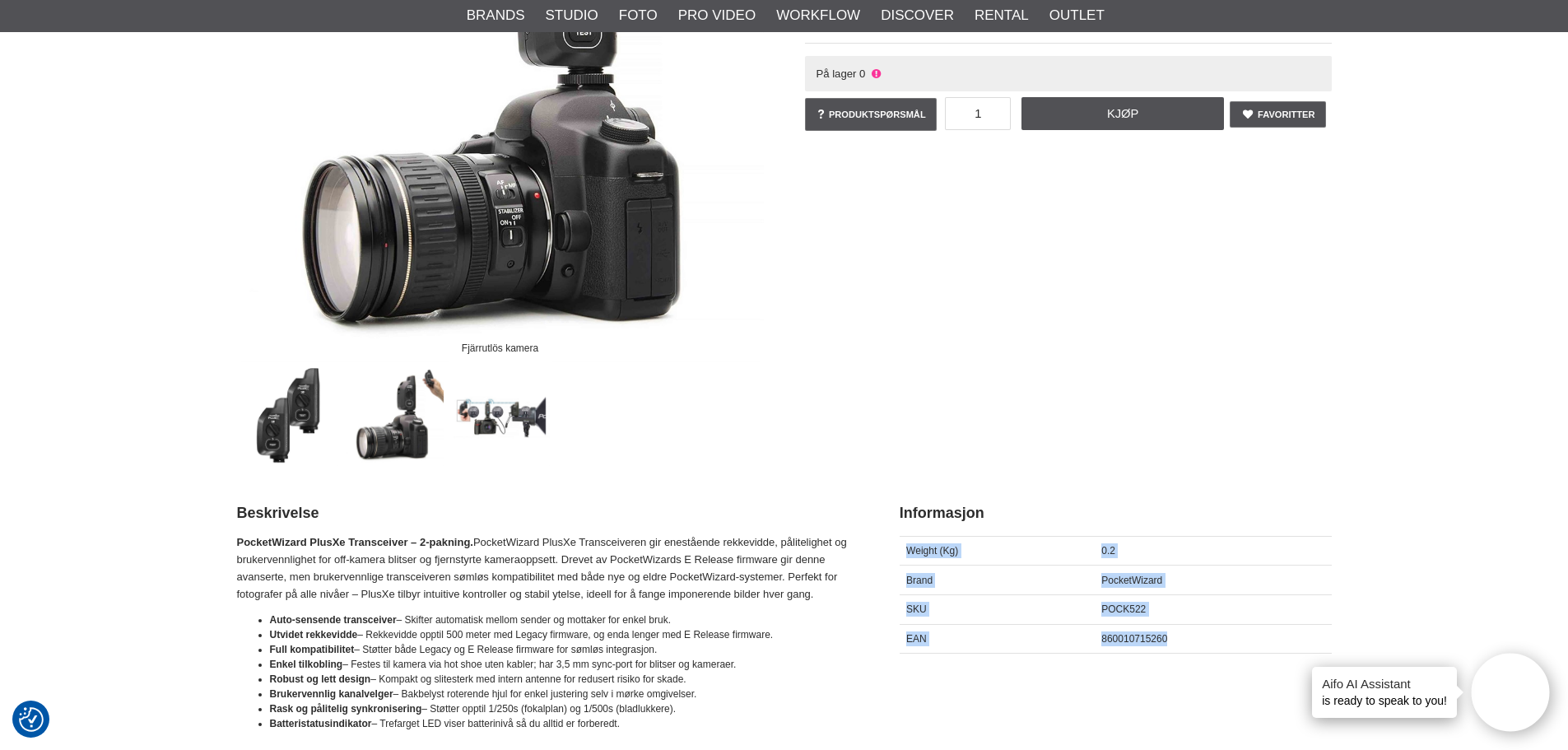
click at [295, 417] on img at bounding box center [287, 416] width 100 height 100
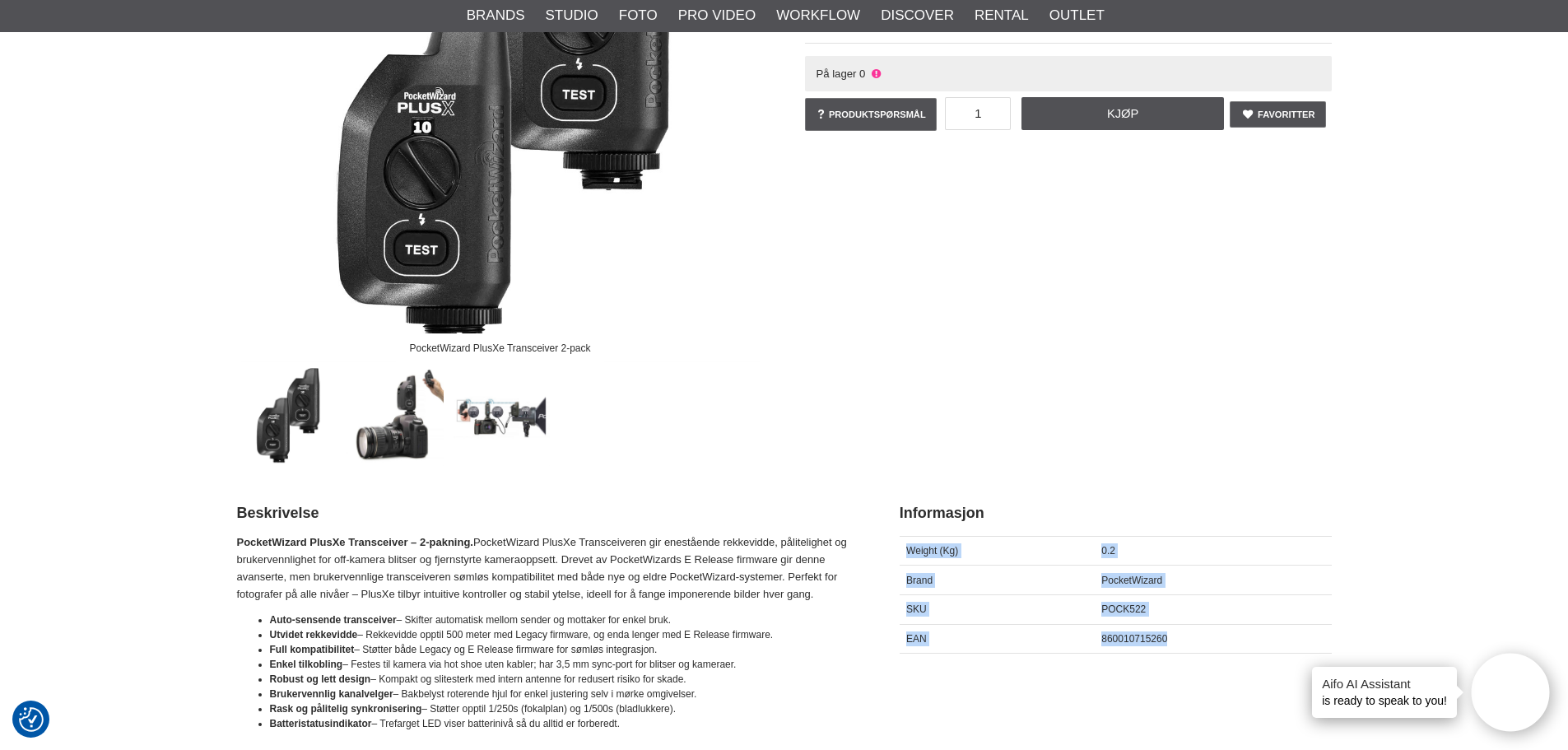
click at [393, 415] on img at bounding box center [393, 416] width 100 height 100
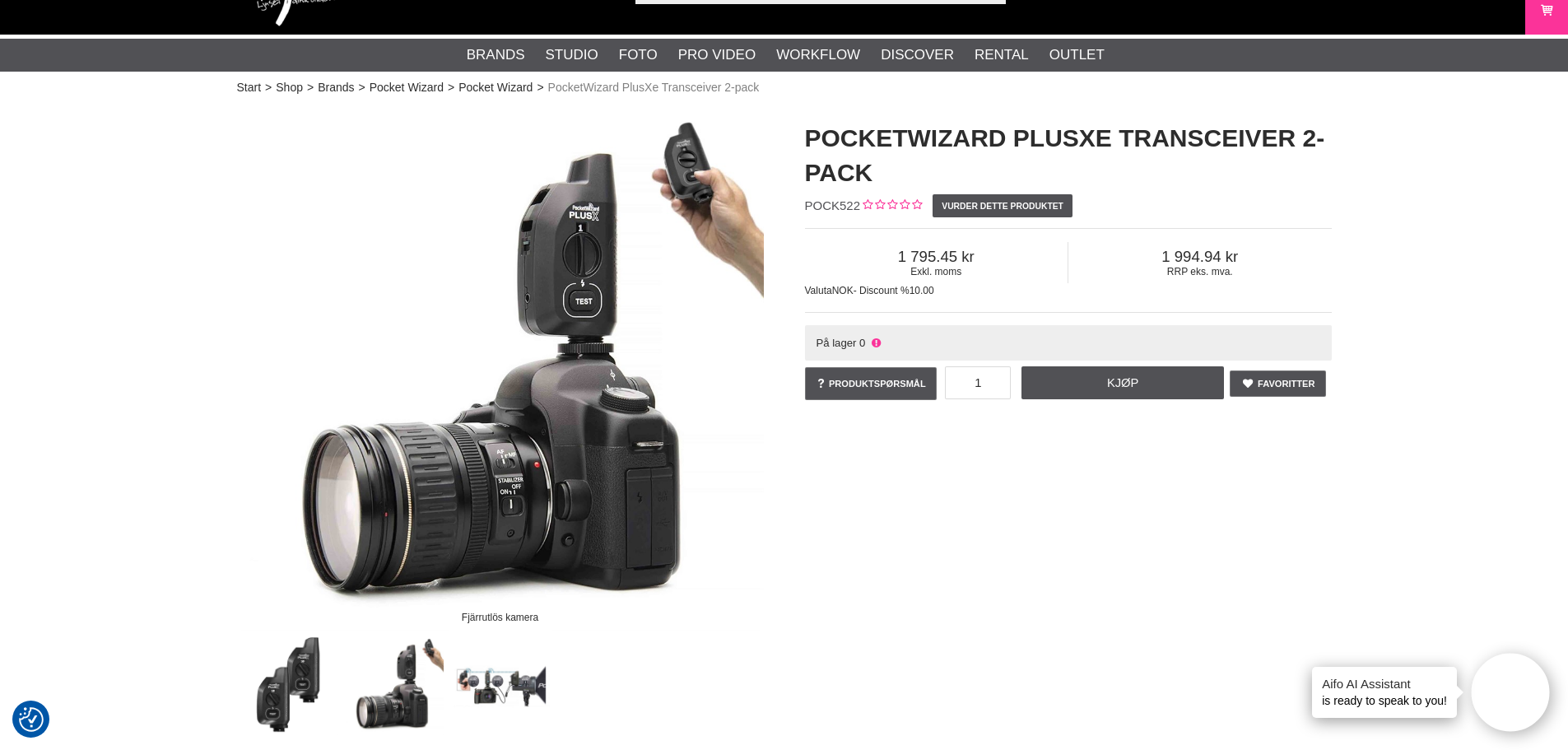
scroll to position [0, 0]
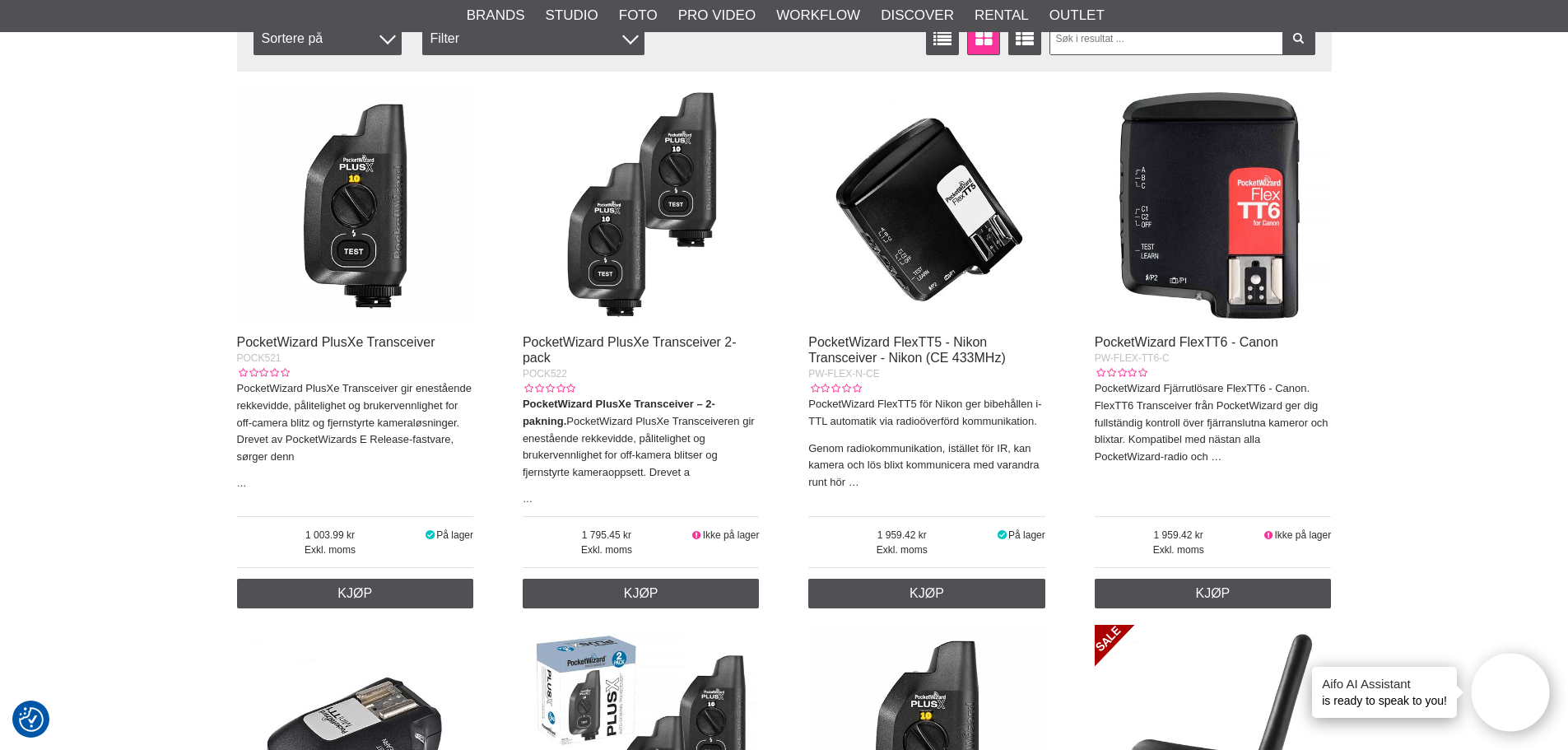
scroll to position [412, 0]
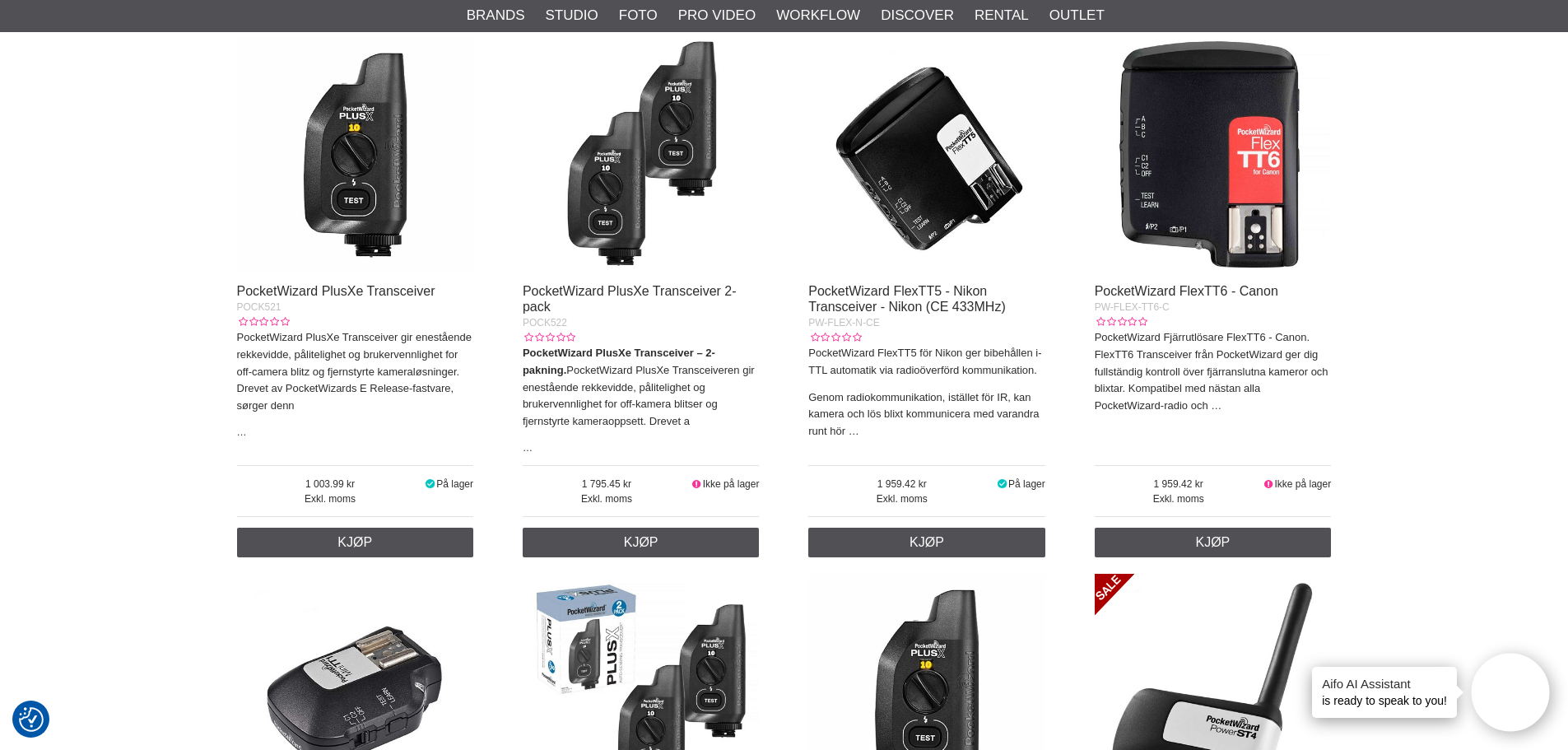
click at [595, 166] on img at bounding box center [641, 155] width 237 height 237
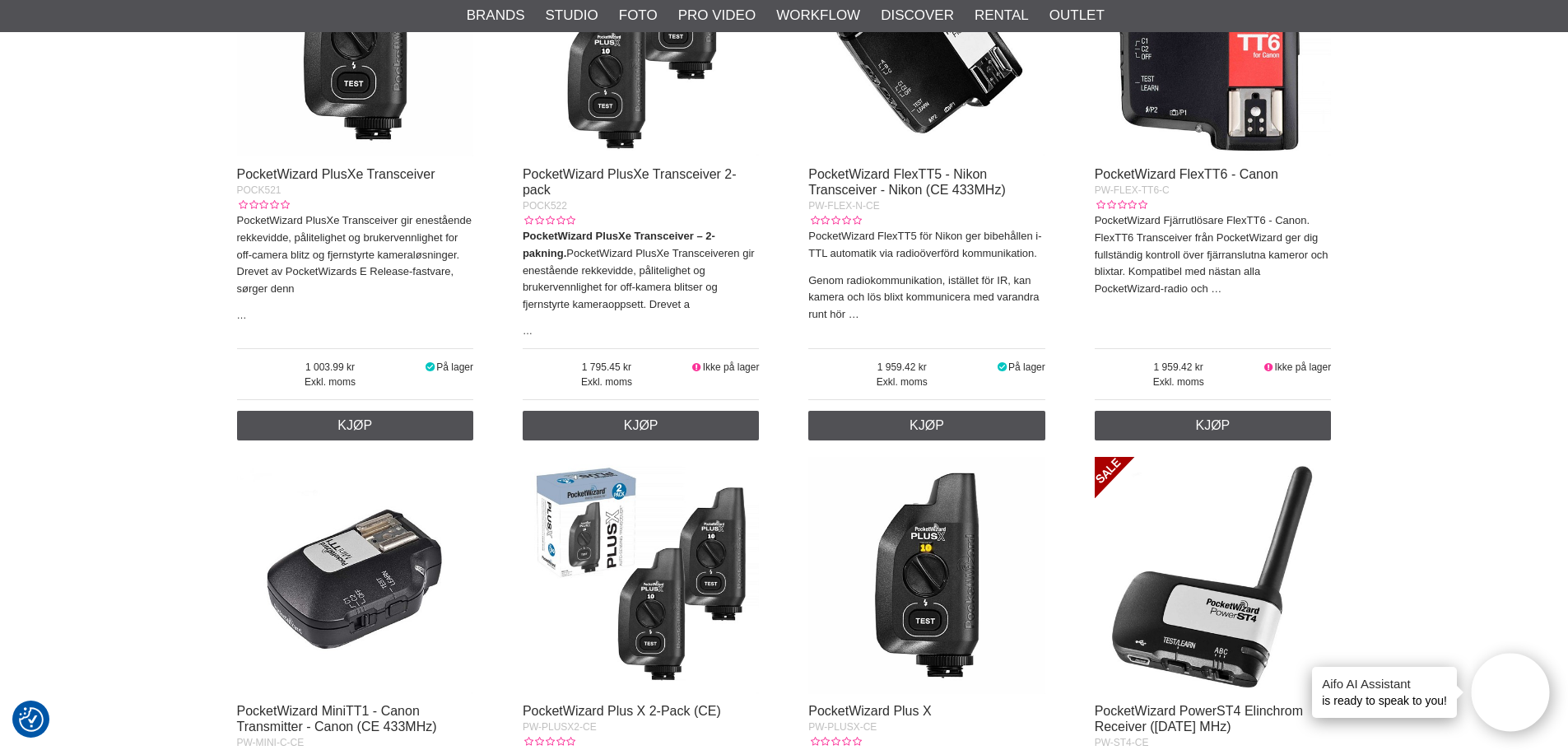
scroll to position [659, 0]
